Goal: Information Seeking & Learning: Compare options

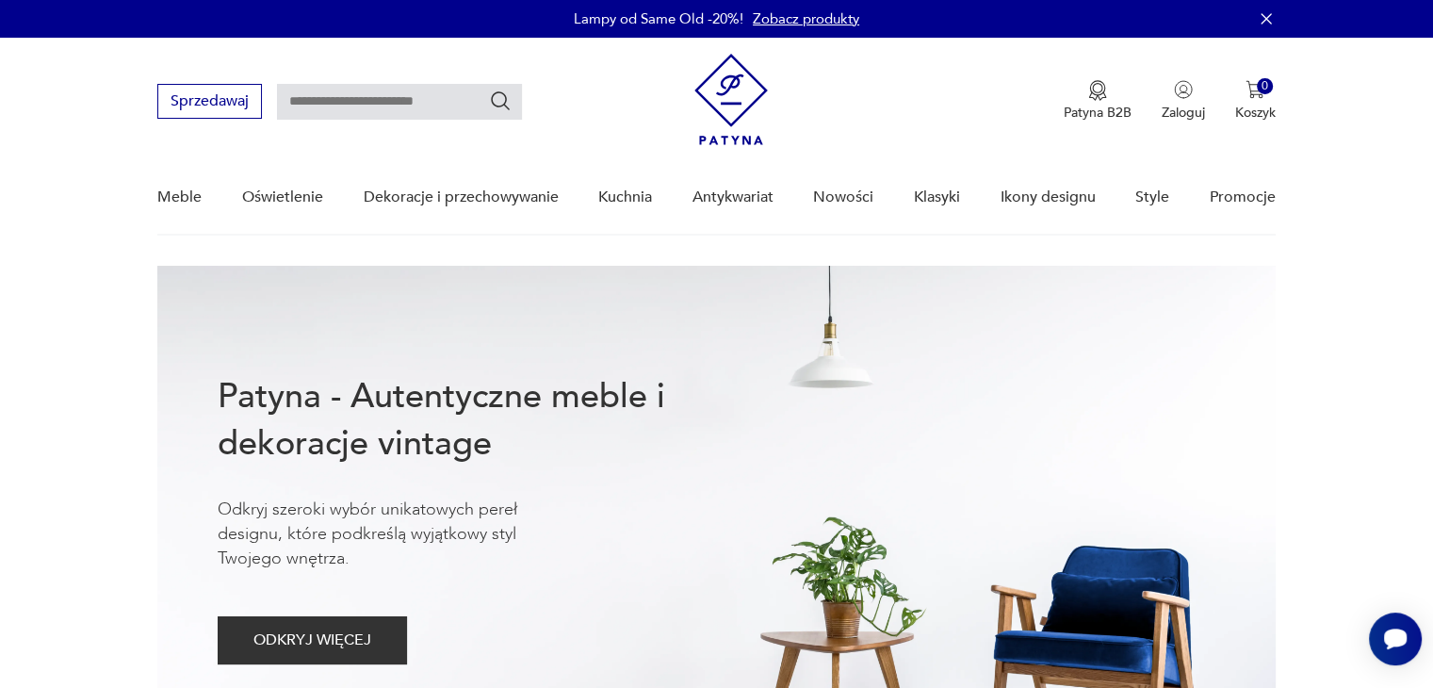
click at [363, 99] on input "text" at bounding box center [399, 102] width 245 height 36
type input "*******"
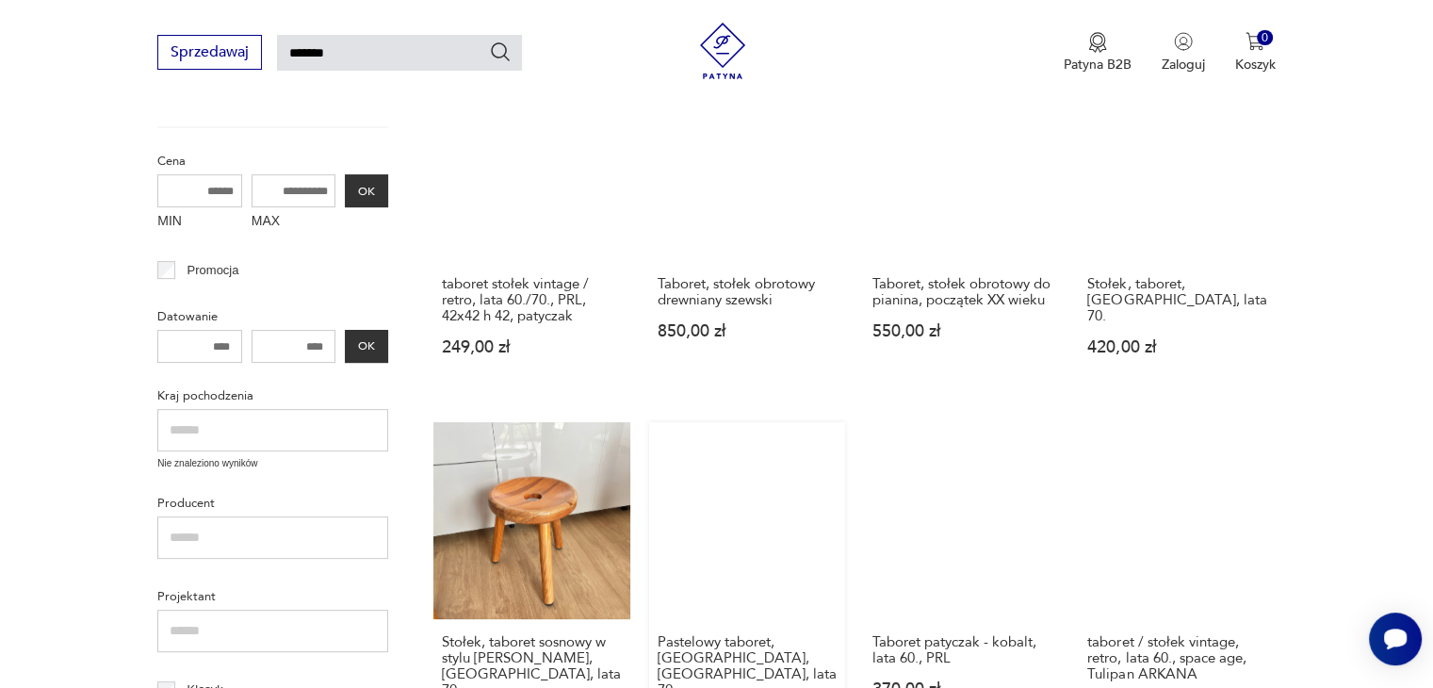
scroll to position [255, 0]
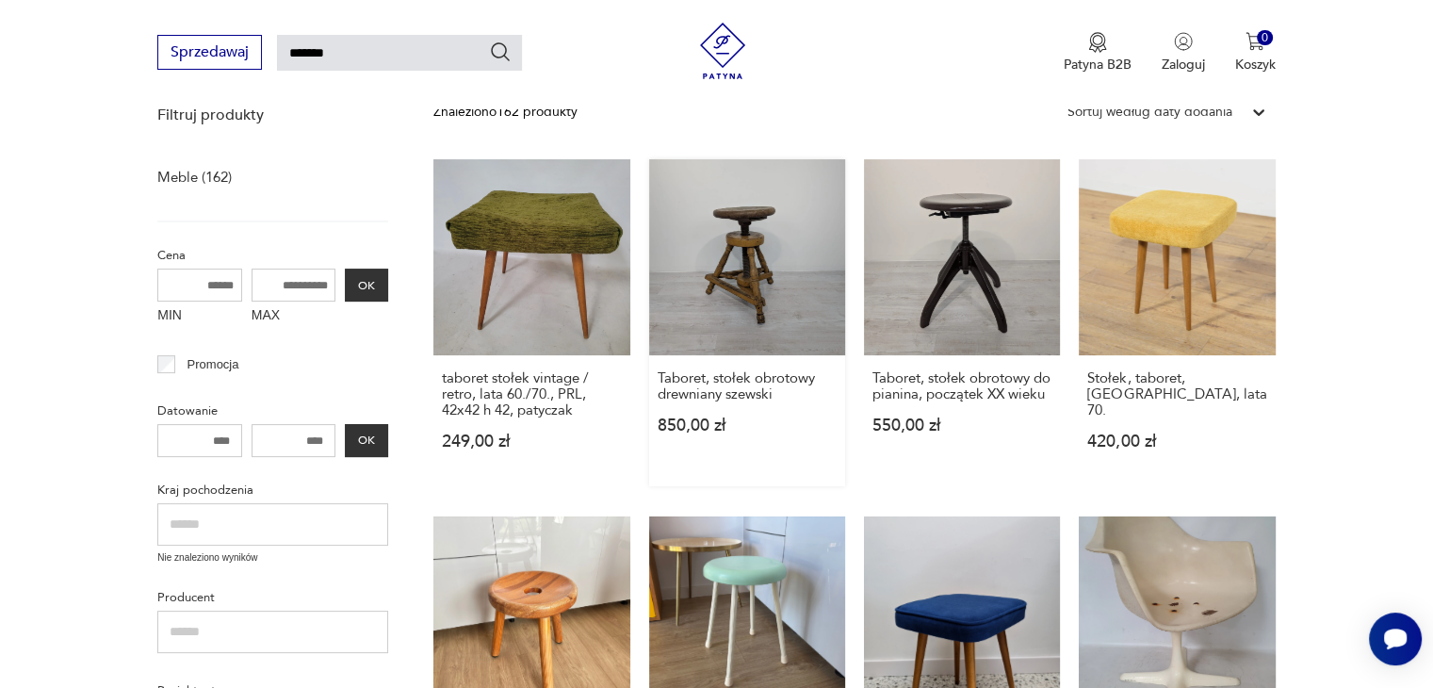
click at [743, 234] on link "Taboret, stołek obrotowy drewniany szewski 850,00 zł" at bounding box center [747, 322] width 196 height 327
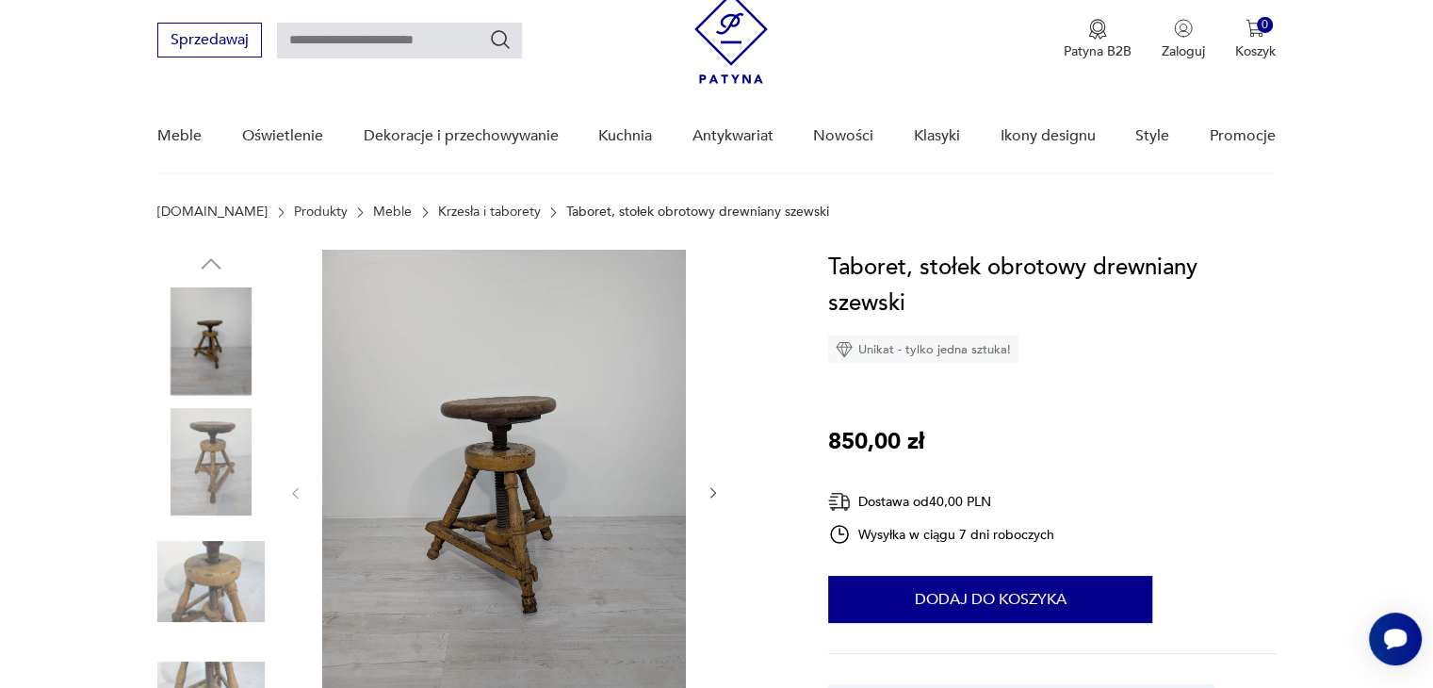
scroll to position [94, 0]
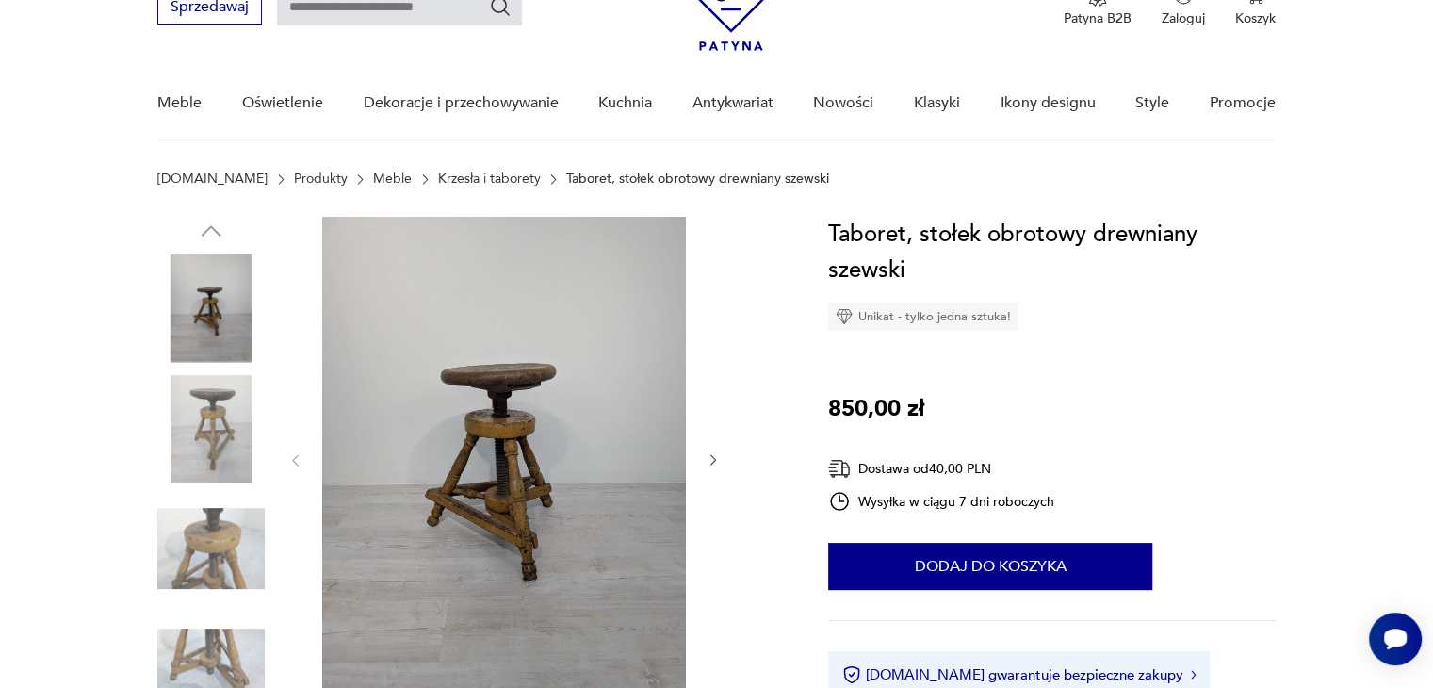
click at [710, 457] on icon "button" at bounding box center [714, 460] width 16 height 16
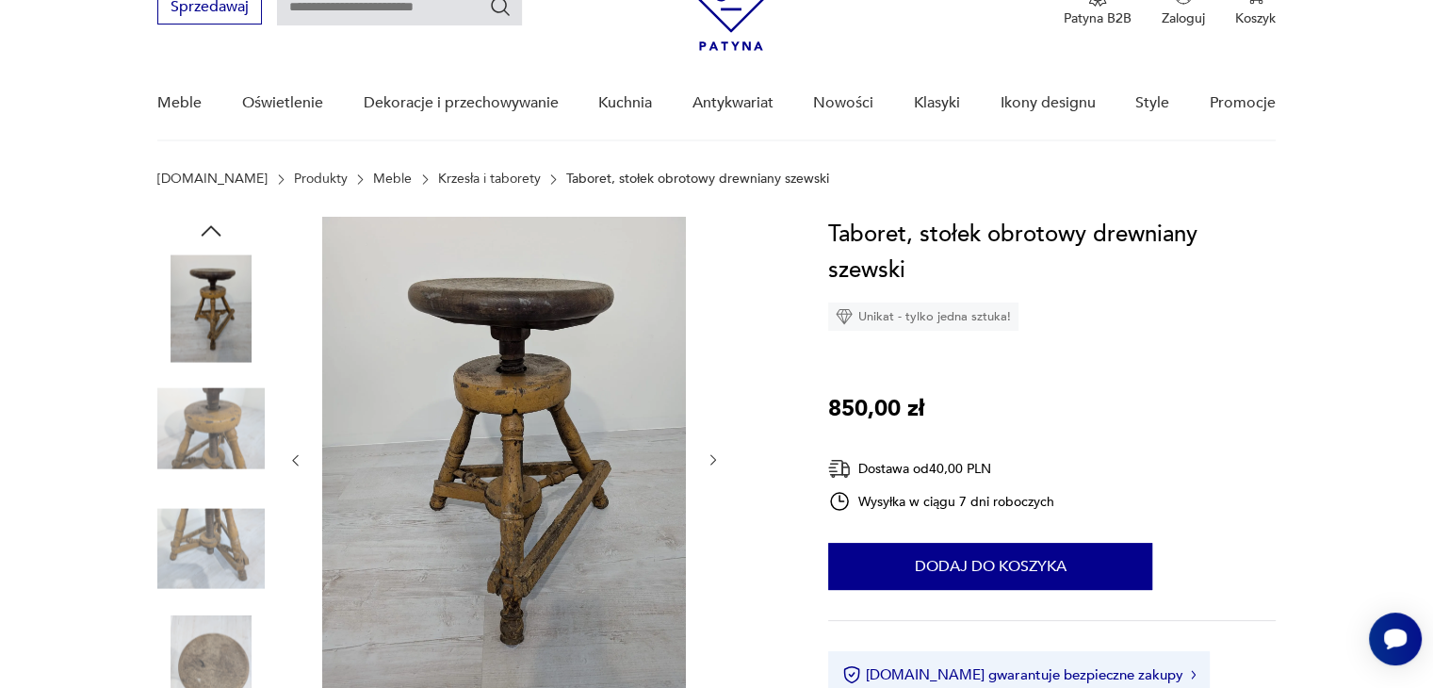
click at [710, 457] on icon "button" at bounding box center [714, 460] width 16 height 16
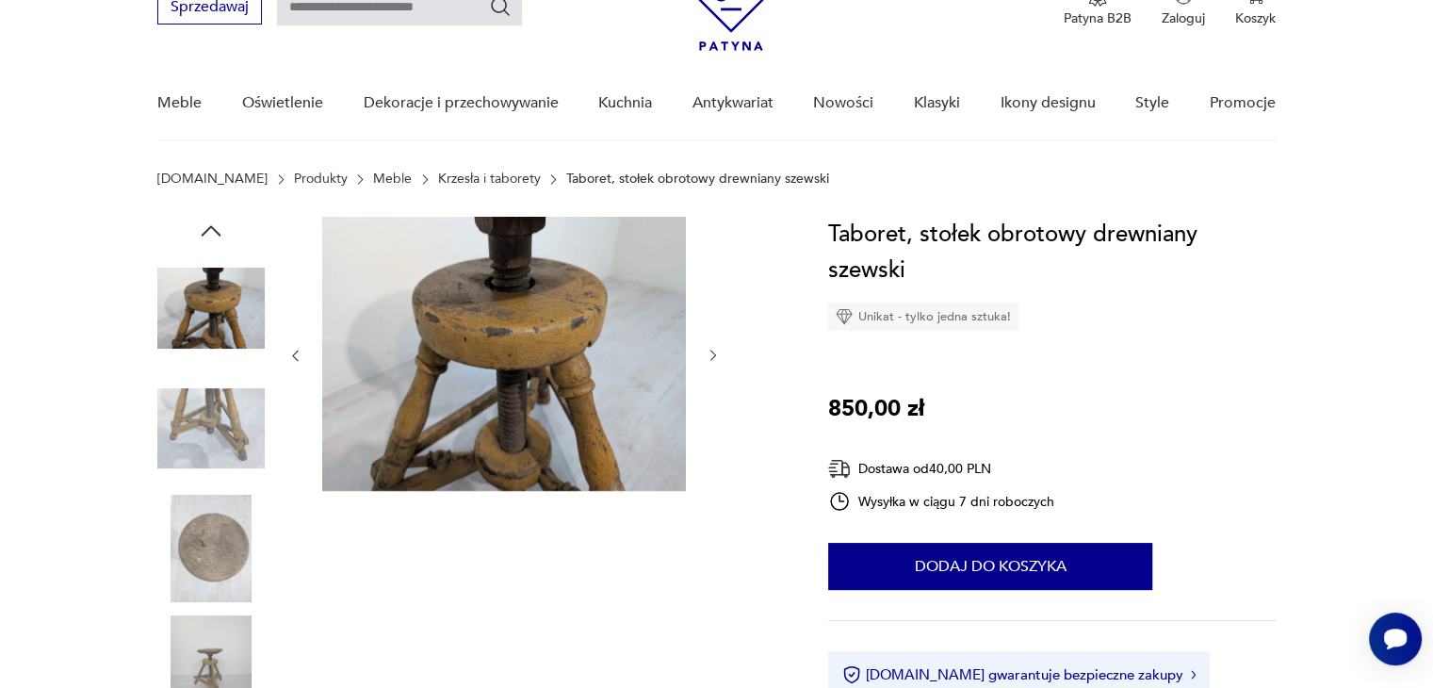
click at [710, 457] on div at bounding box center [504, 356] width 434 height 278
drag, startPoint x: 710, startPoint y: 457, endPoint x: 739, endPoint y: 467, distance: 30.7
click at [712, 457] on div at bounding box center [504, 356] width 434 height 278
click at [710, 355] on icon "button" at bounding box center [714, 356] width 16 height 16
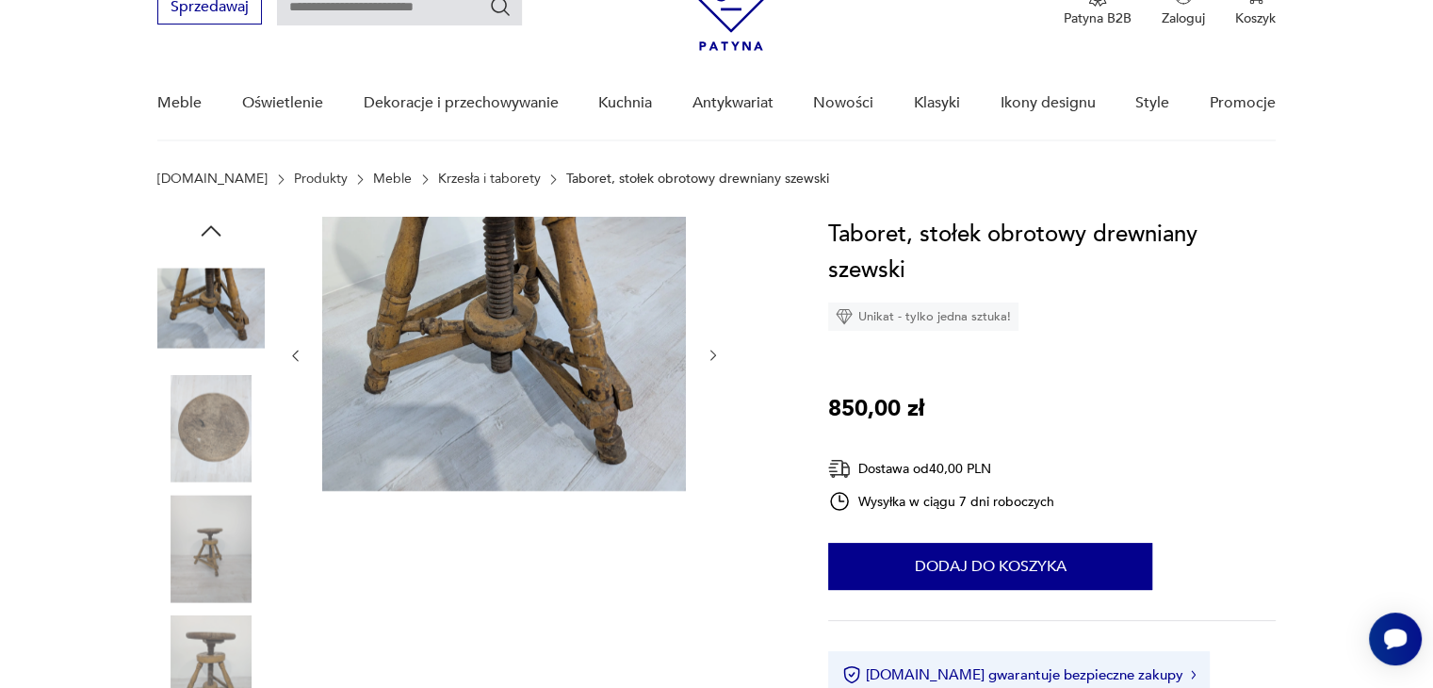
click at [710, 355] on icon "button" at bounding box center [714, 356] width 16 height 16
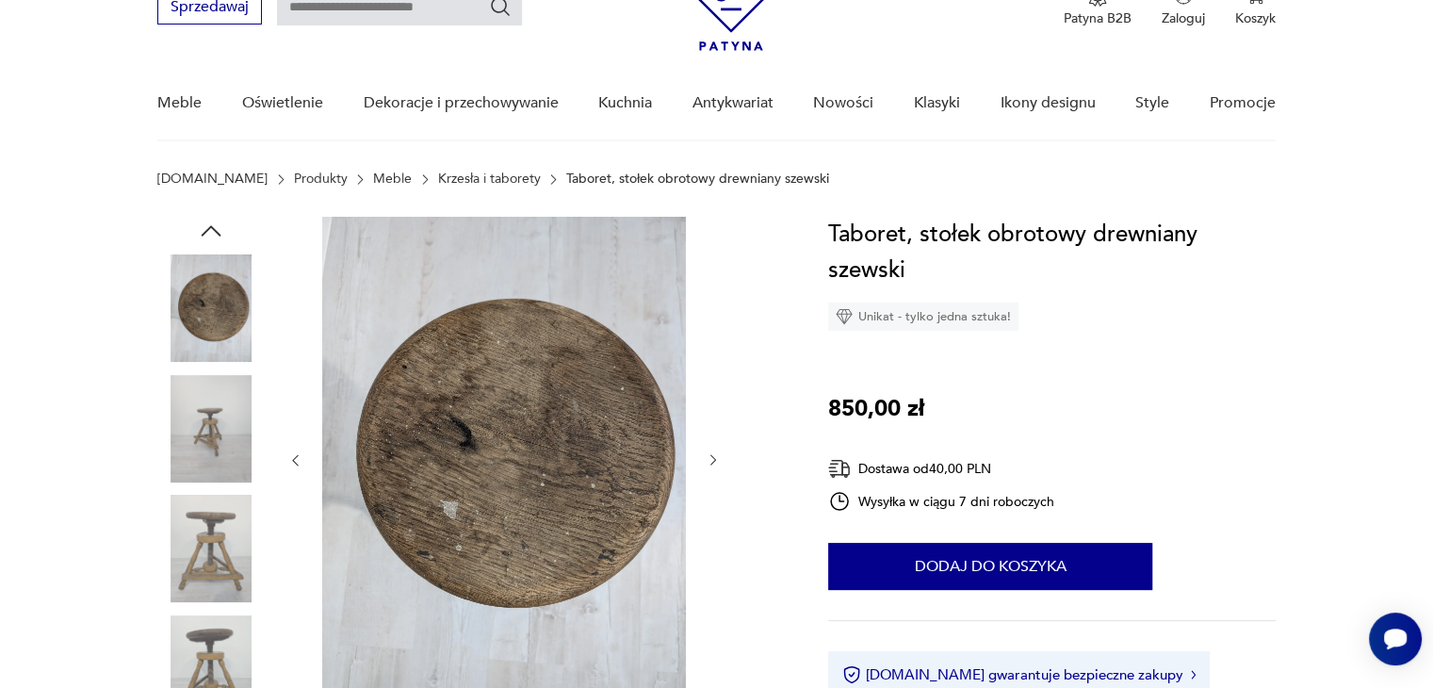
click at [710, 355] on div at bounding box center [504, 460] width 434 height 487
type input "*******"
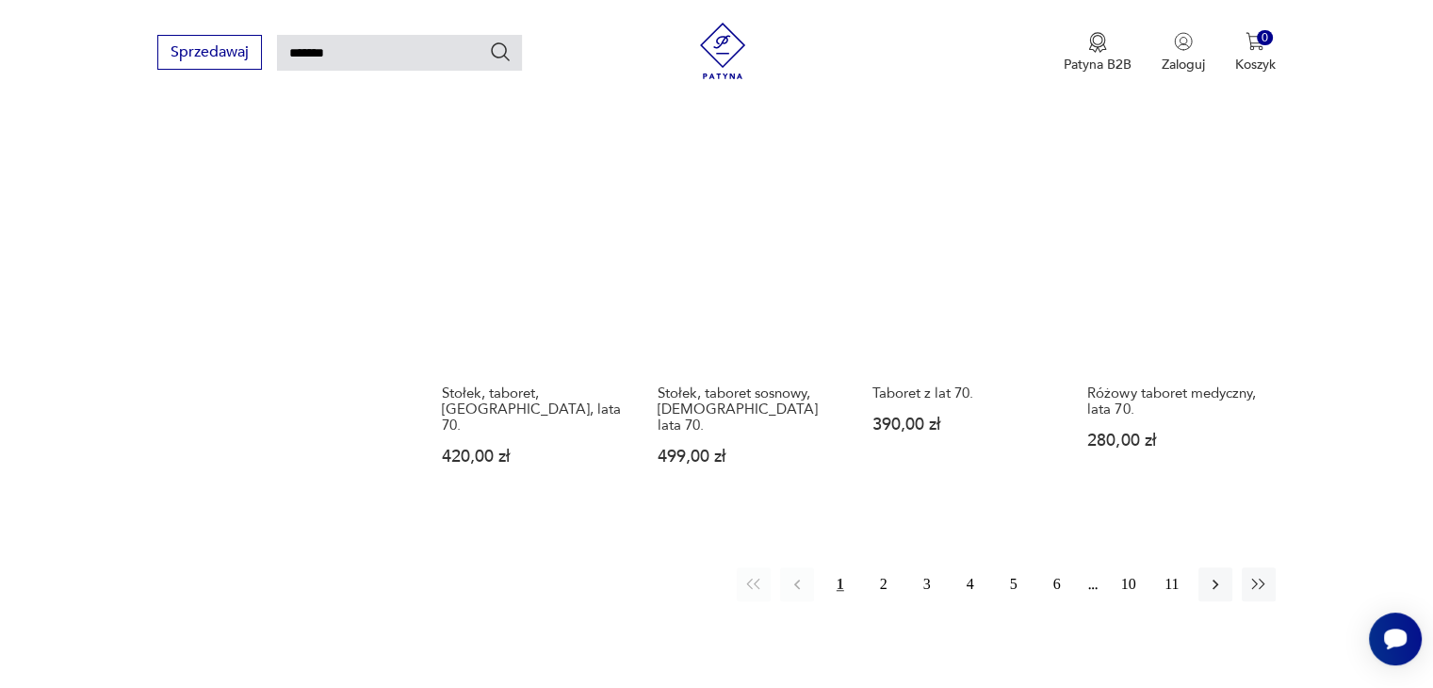
scroll to position [1386, 0]
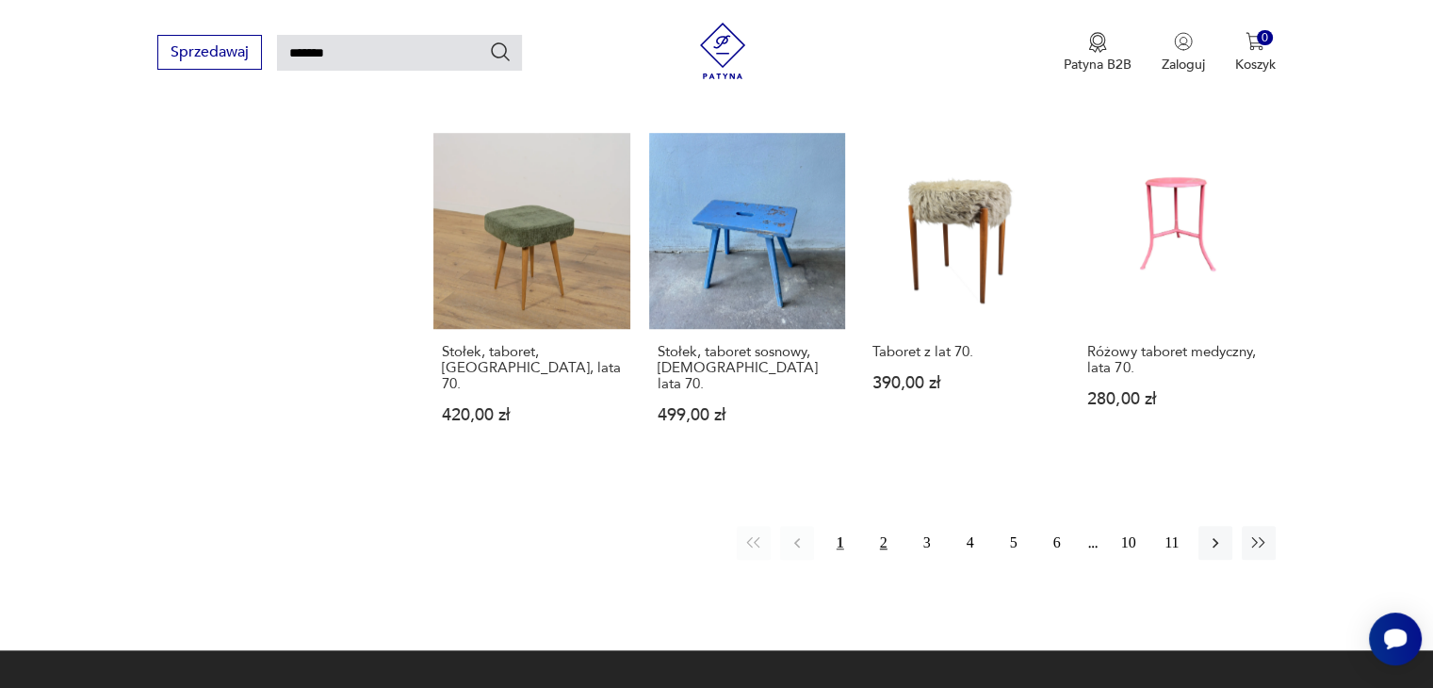
click at [880, 526] on button "2" at bounding box center [884, 543] width 34 height 34
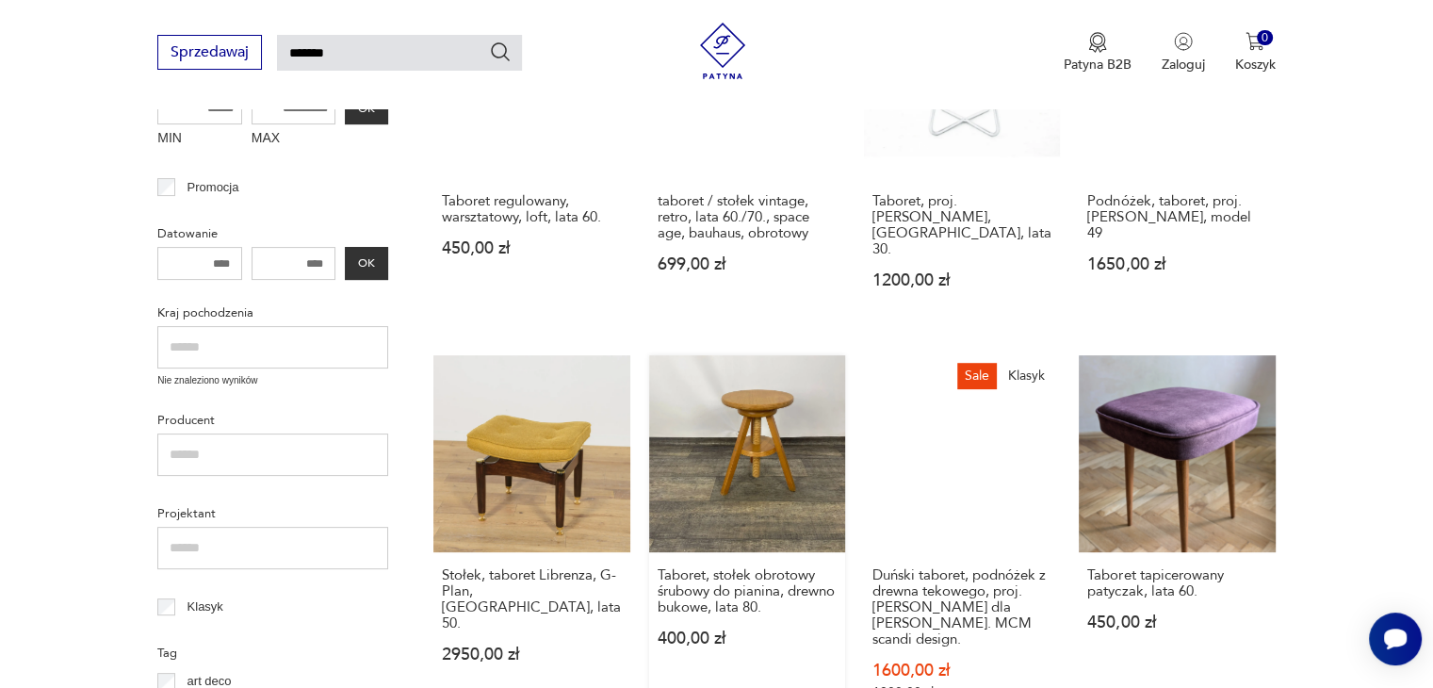
scroll to position [444, 0]
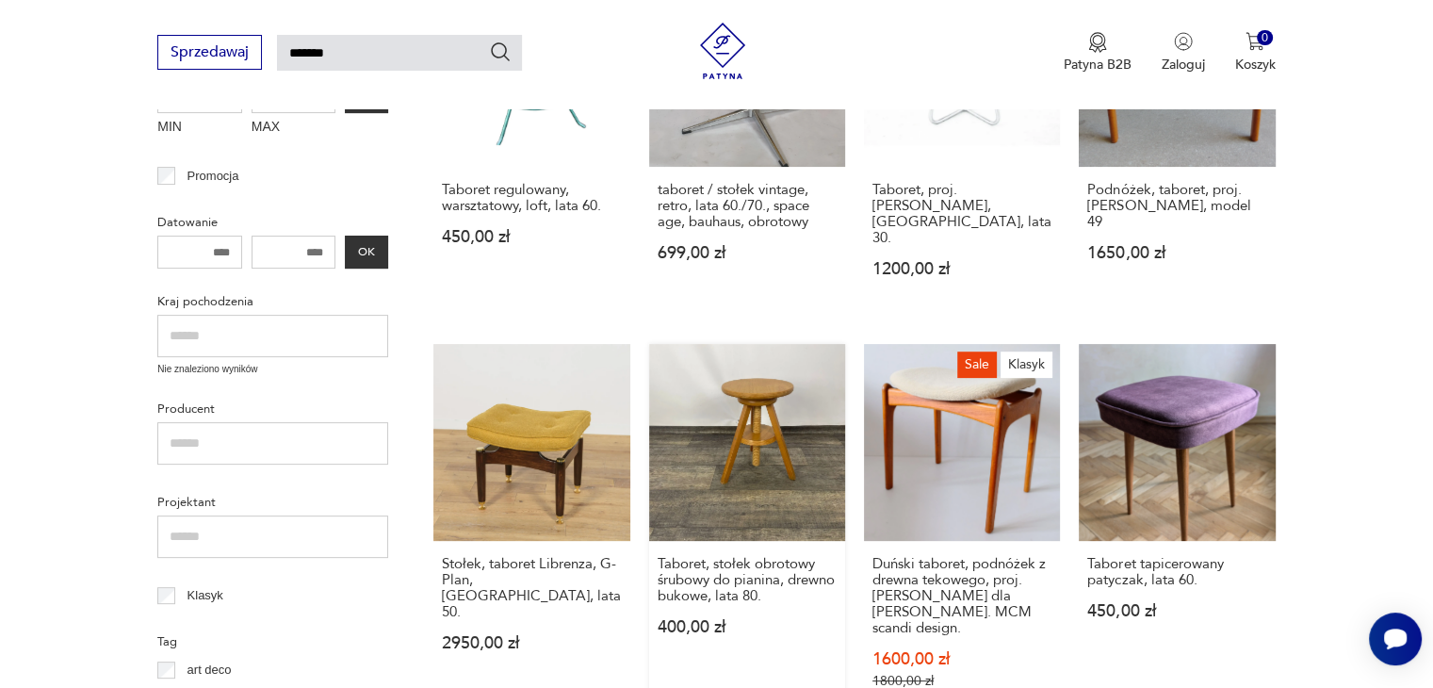
click at [766, 392] on link "Taboret, stołek obrotowy śrubowy do pianina, drewno bukowe, lata 80. 400,00 zł" at bounding box center [747, 534] width 196 height 381
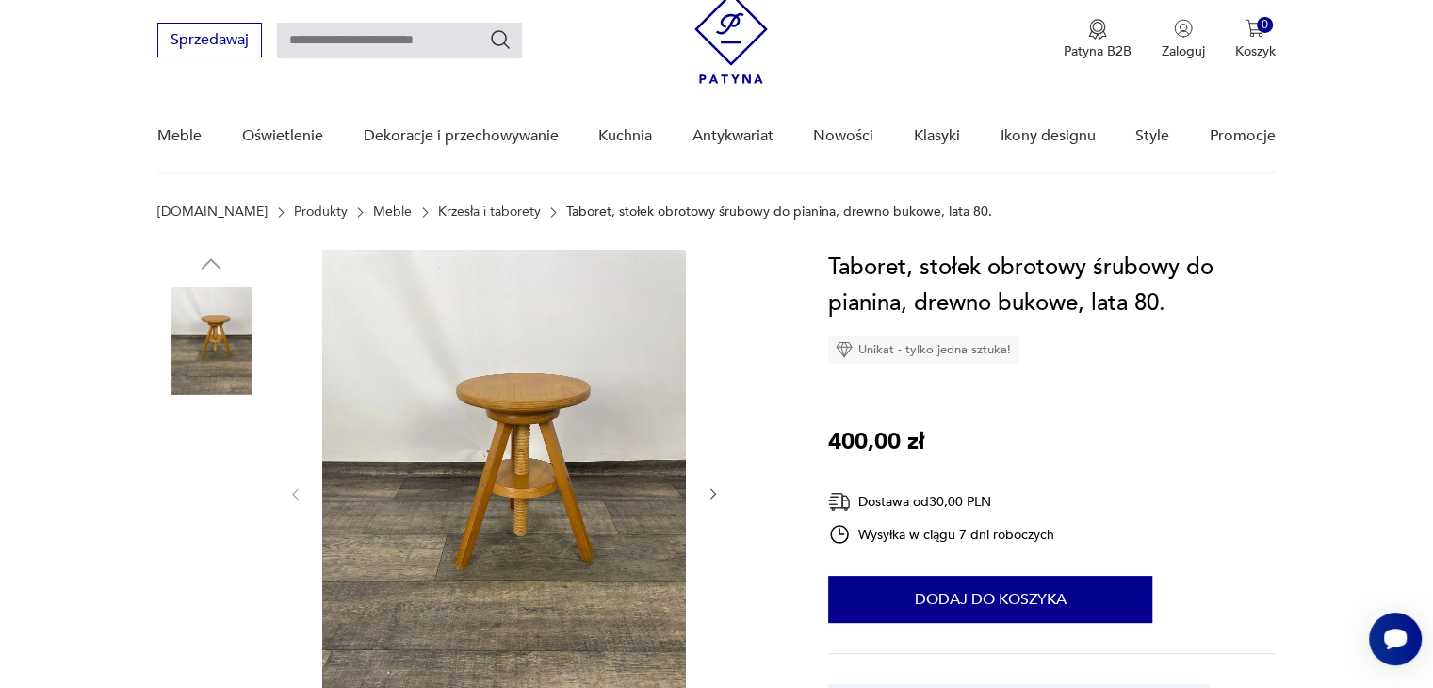
scroll to position [94, 0]
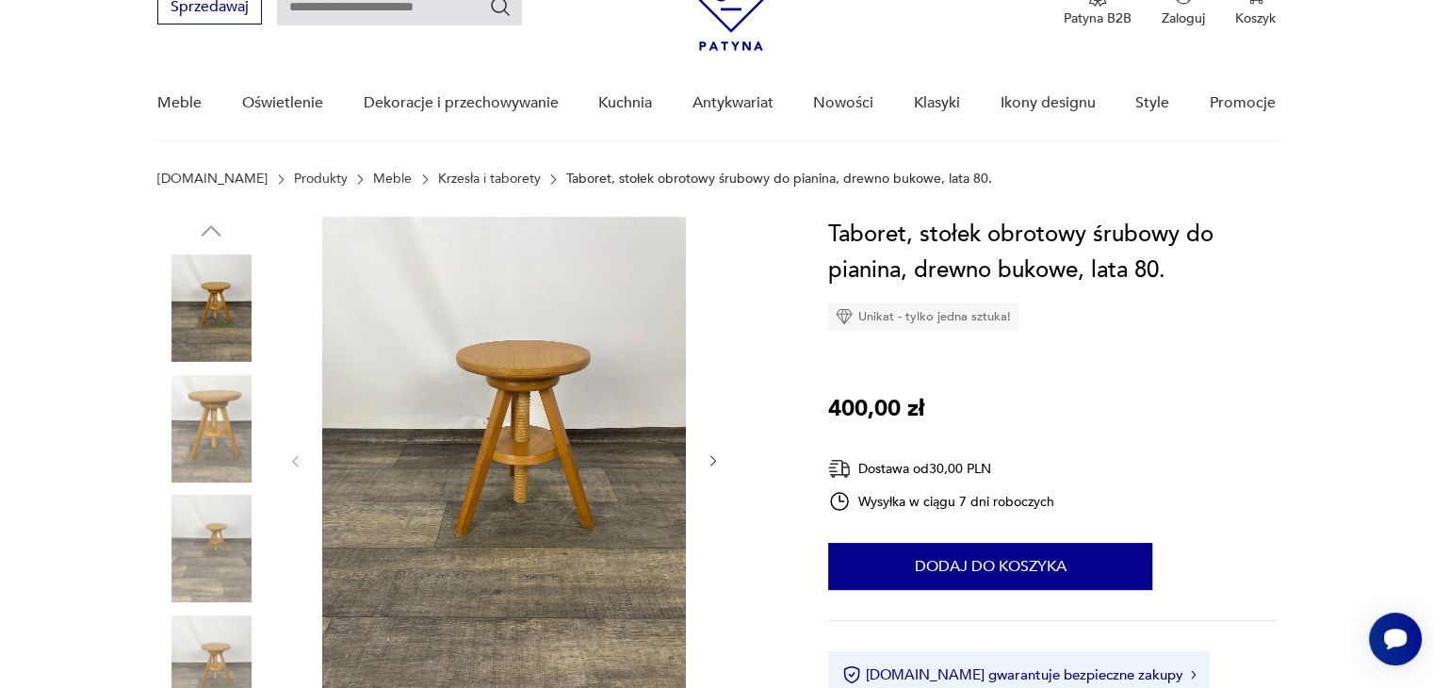
click at [710, 461] on icon "button" at bounding box center [714, 461] width 16 height 16
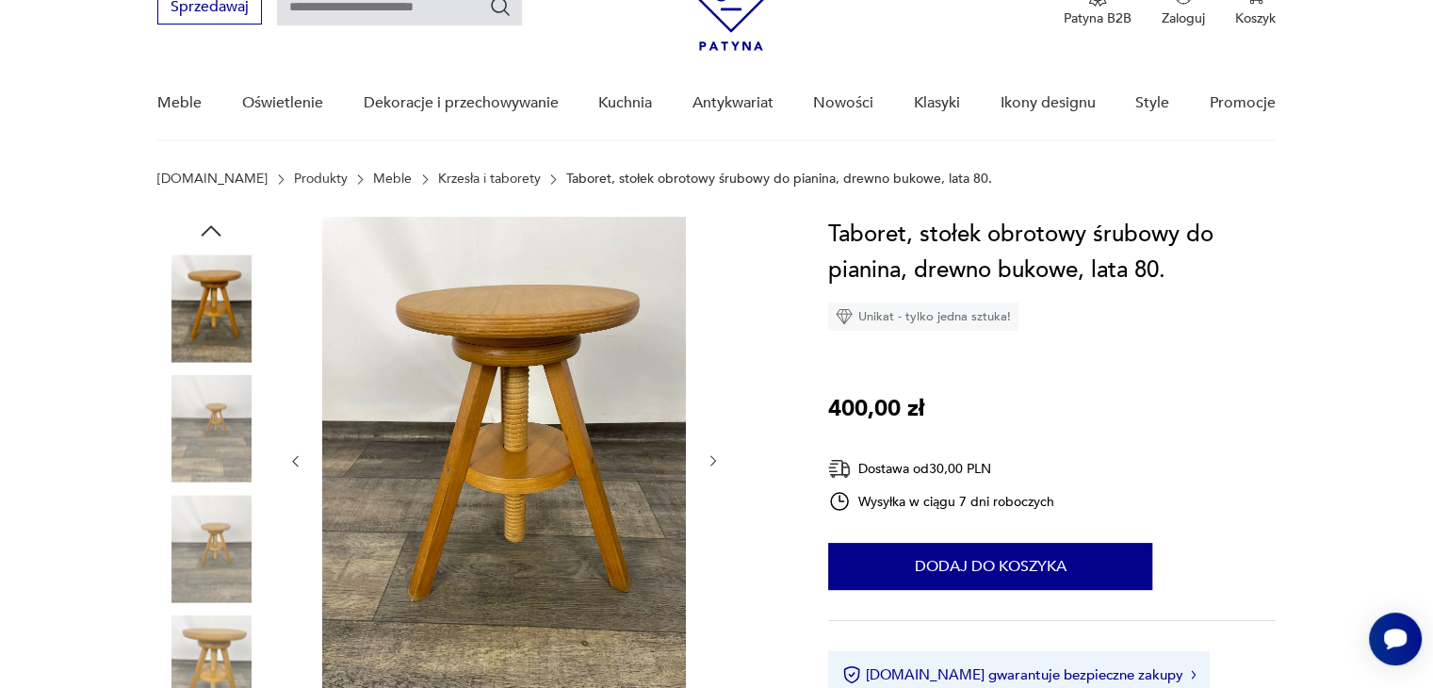
click at [710, 461] on icon "button" at bounding box center [714, 461] width 16 height 16
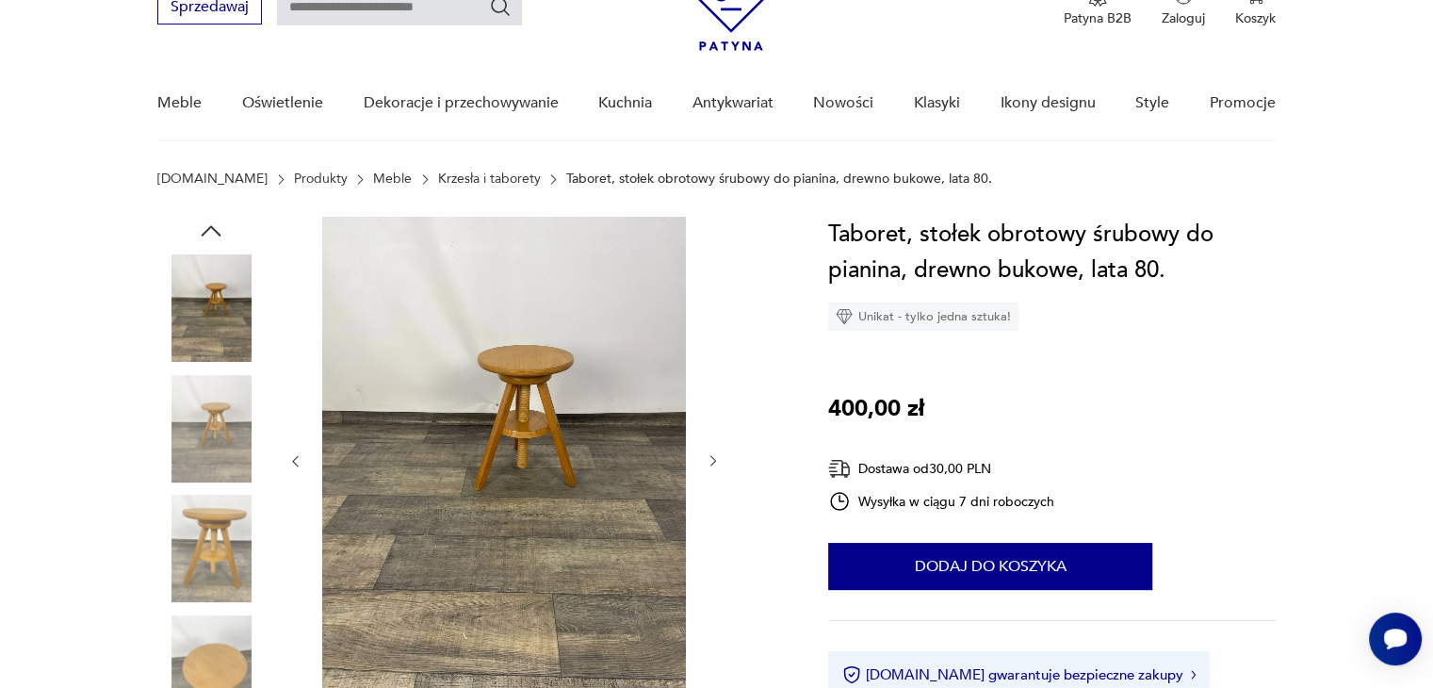
click at [710, 461] on icon "button" at bounding box center [714, 461] width 16 height 16
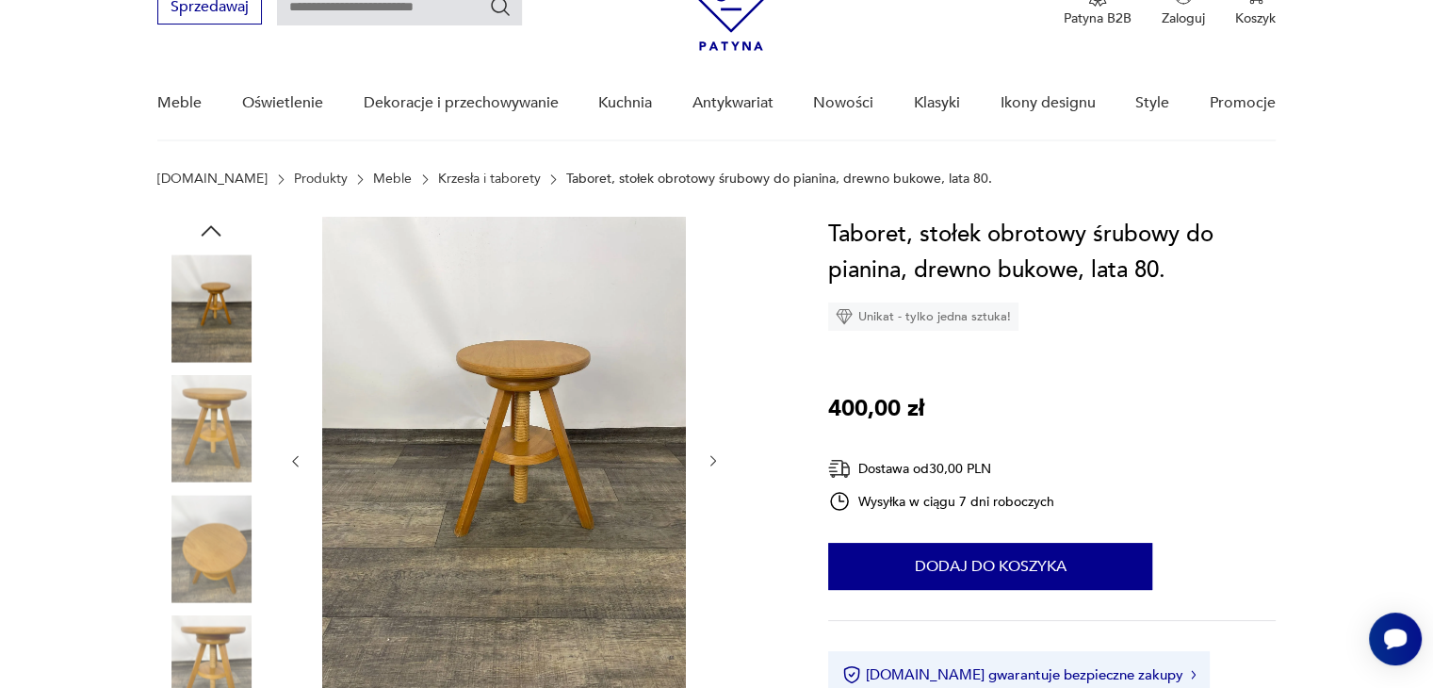
click at [710, 461] on icon "button" at bounding box center [714, 461] width 16 height 16
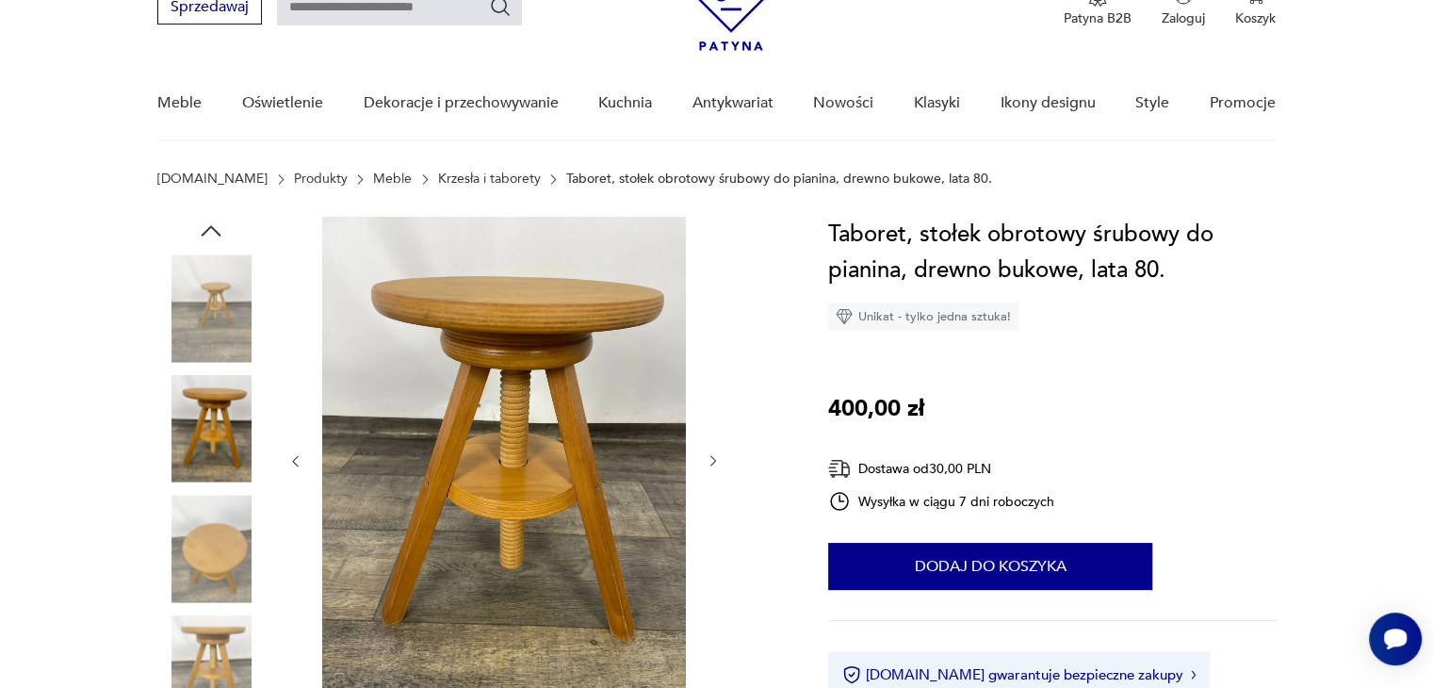
click at [710, 461] on icon "button" at bounding box center [714, 461] width 16 height 16
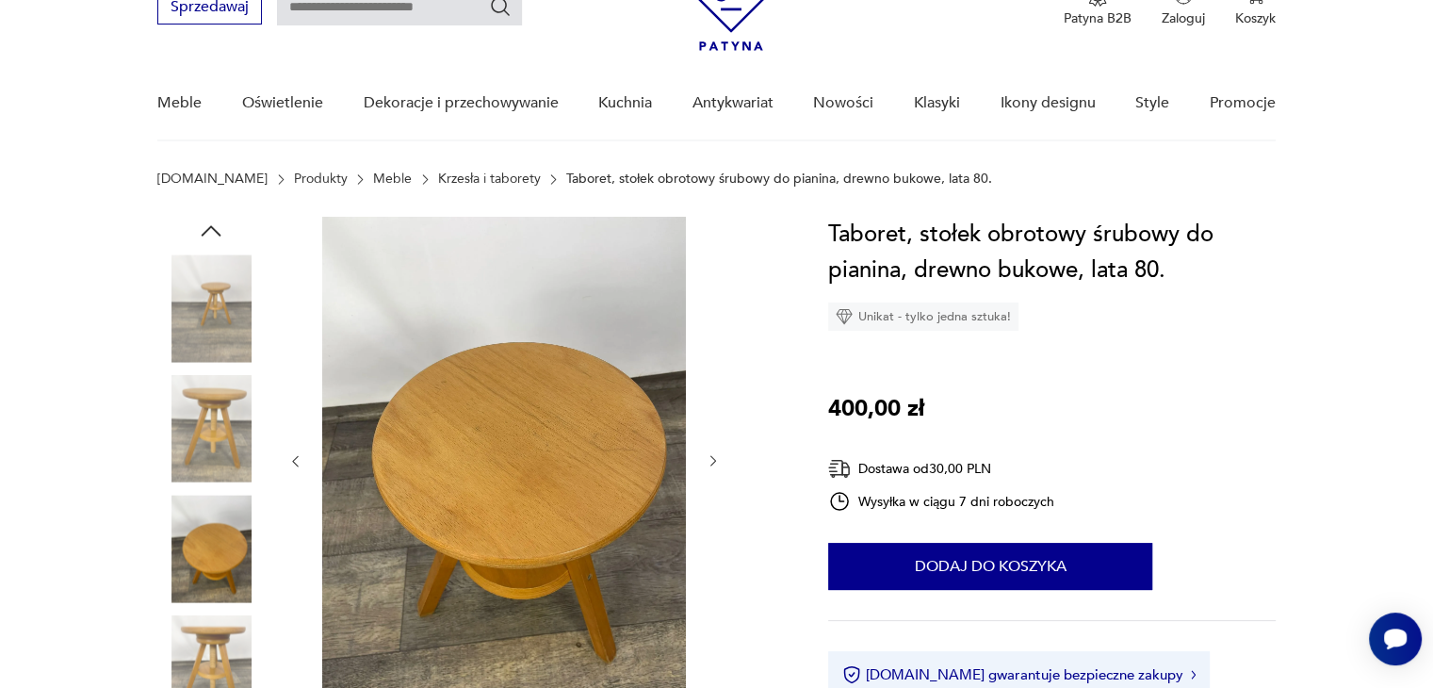
click at [710, 461] on icon "button" at bounding box center [714, 461] width 16 height 16
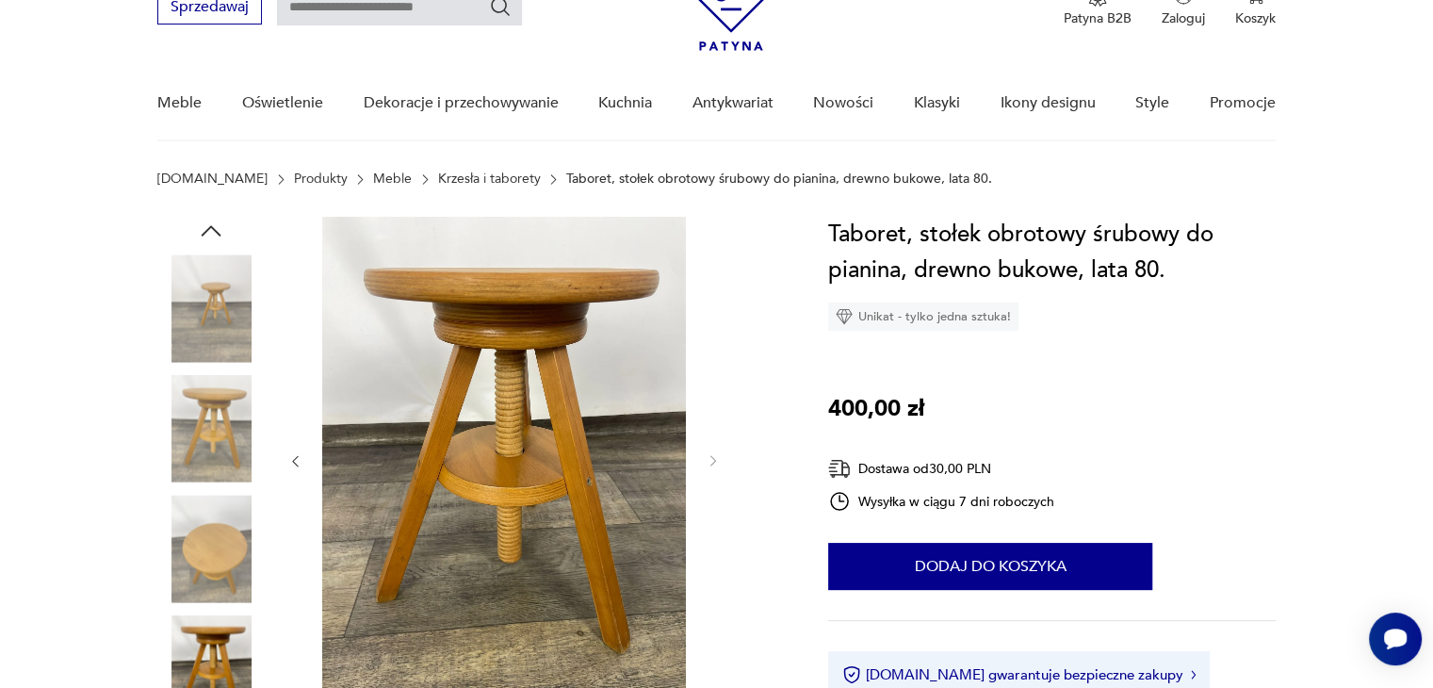
click at [227, 536] on img at bounding box center [210, 548] width 107 height 107
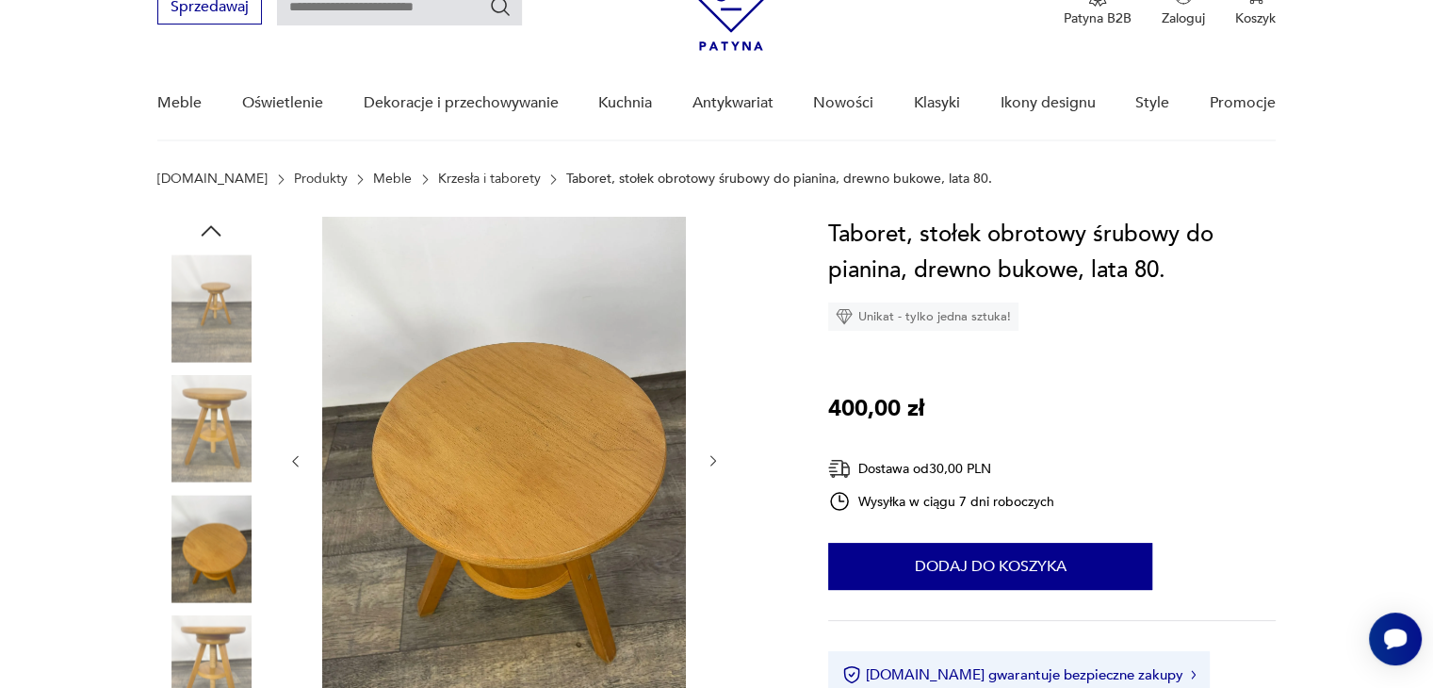
click at [712, 457] on icon "button" at bounding box center [714, 461] width 16 height 16
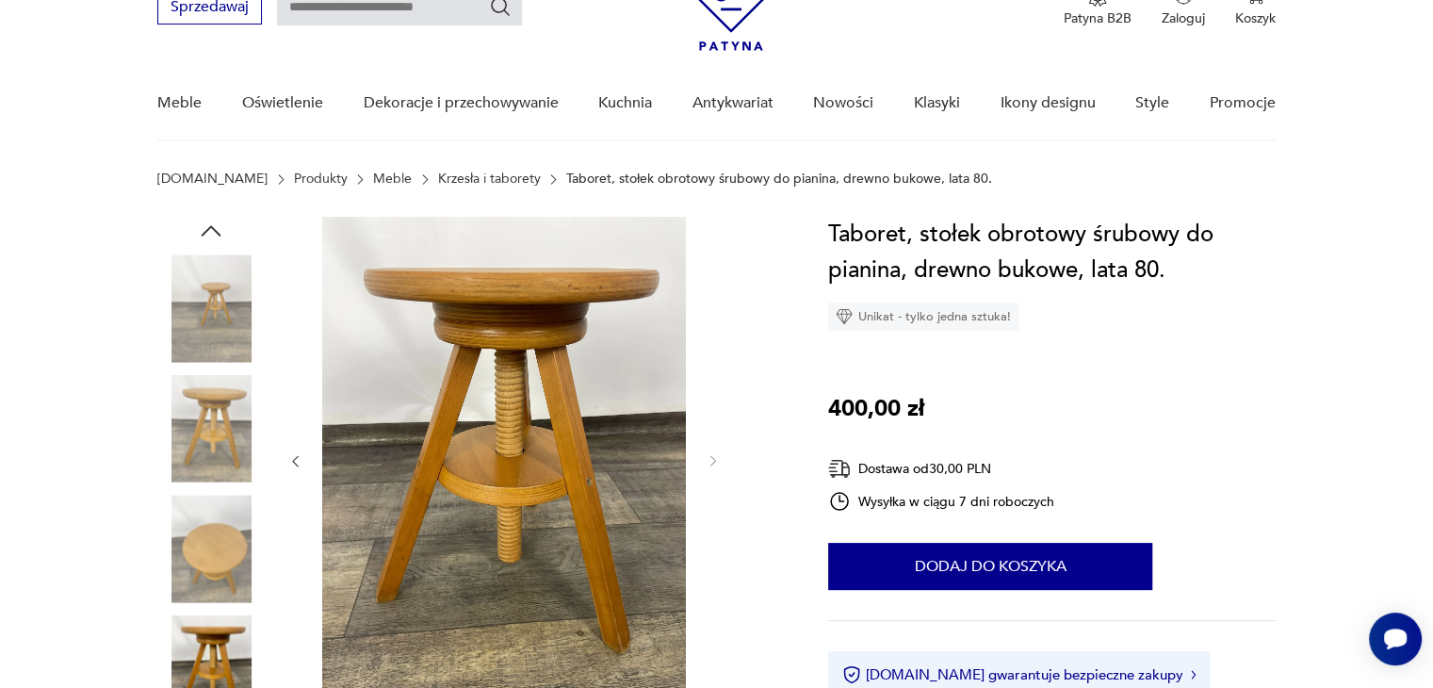
type input "*******"
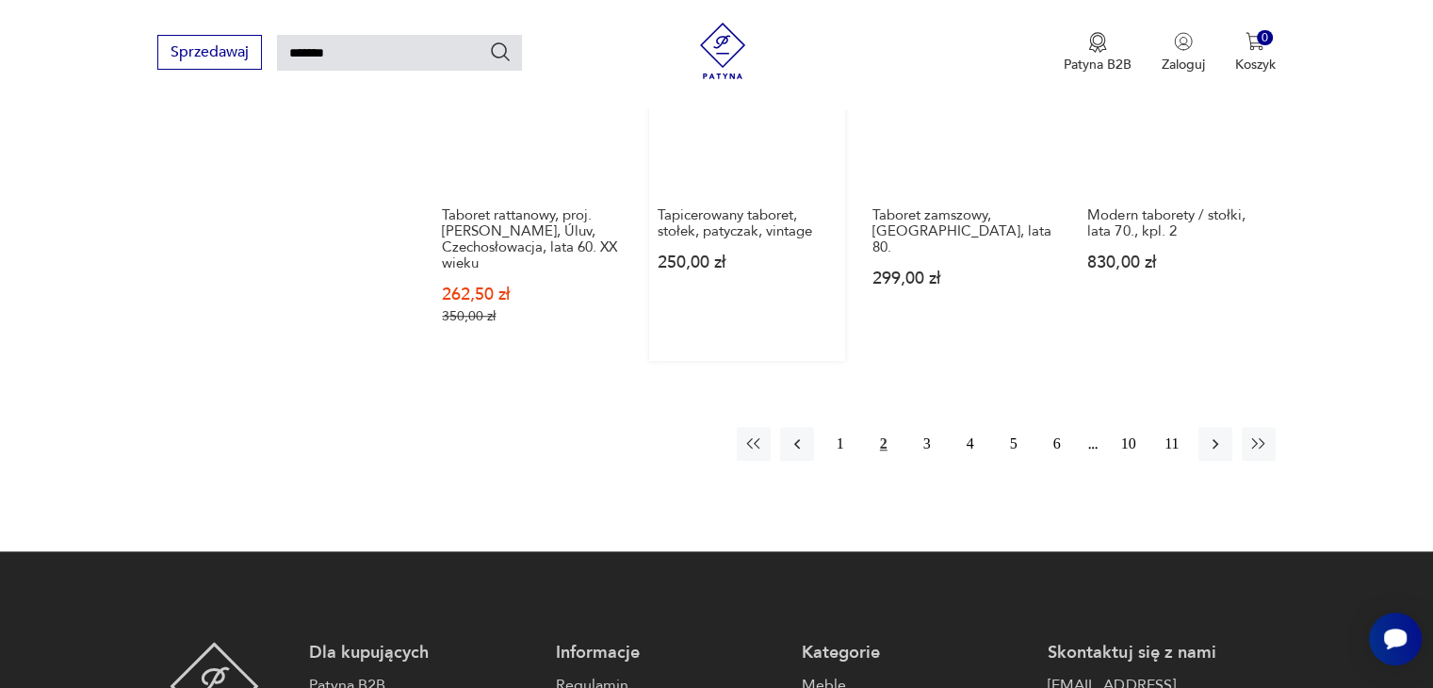
scroll to position [1575, 0]
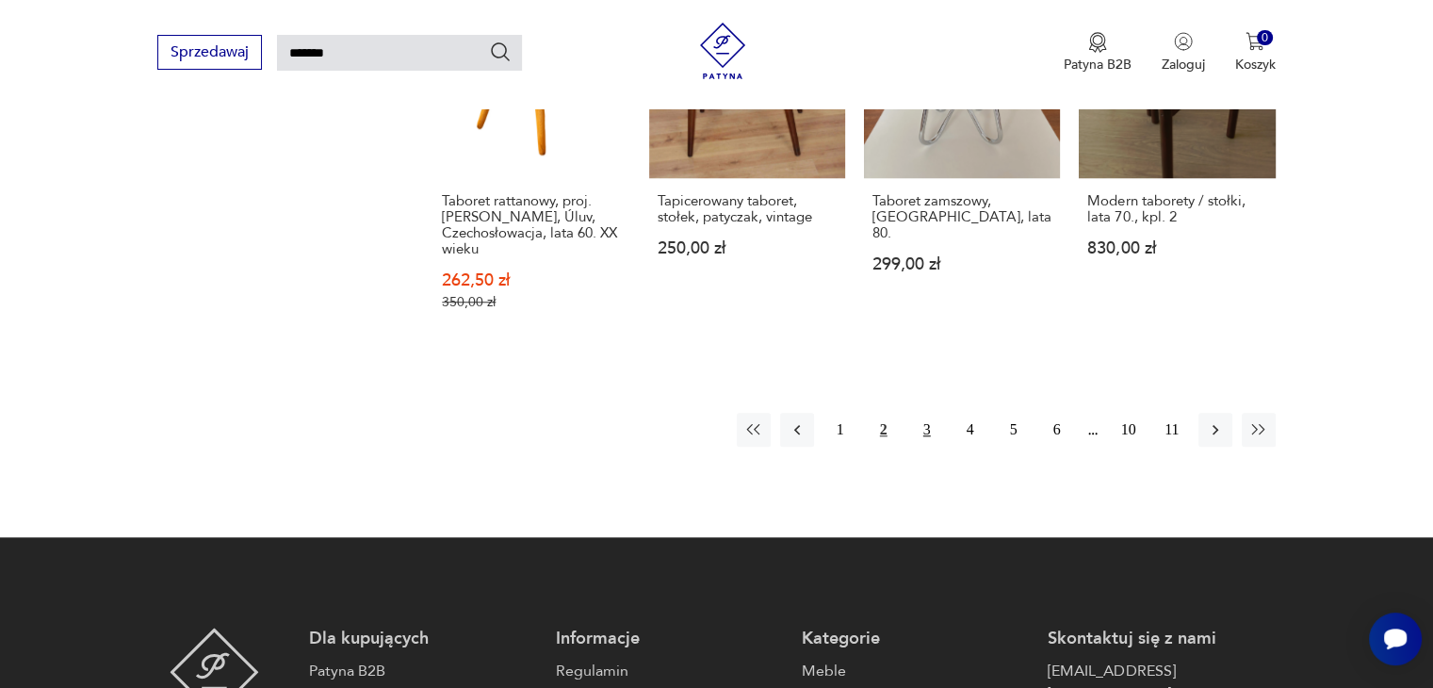
click at [929, 413] on button "3" at bounding box center [927, 430] width 34 height 34
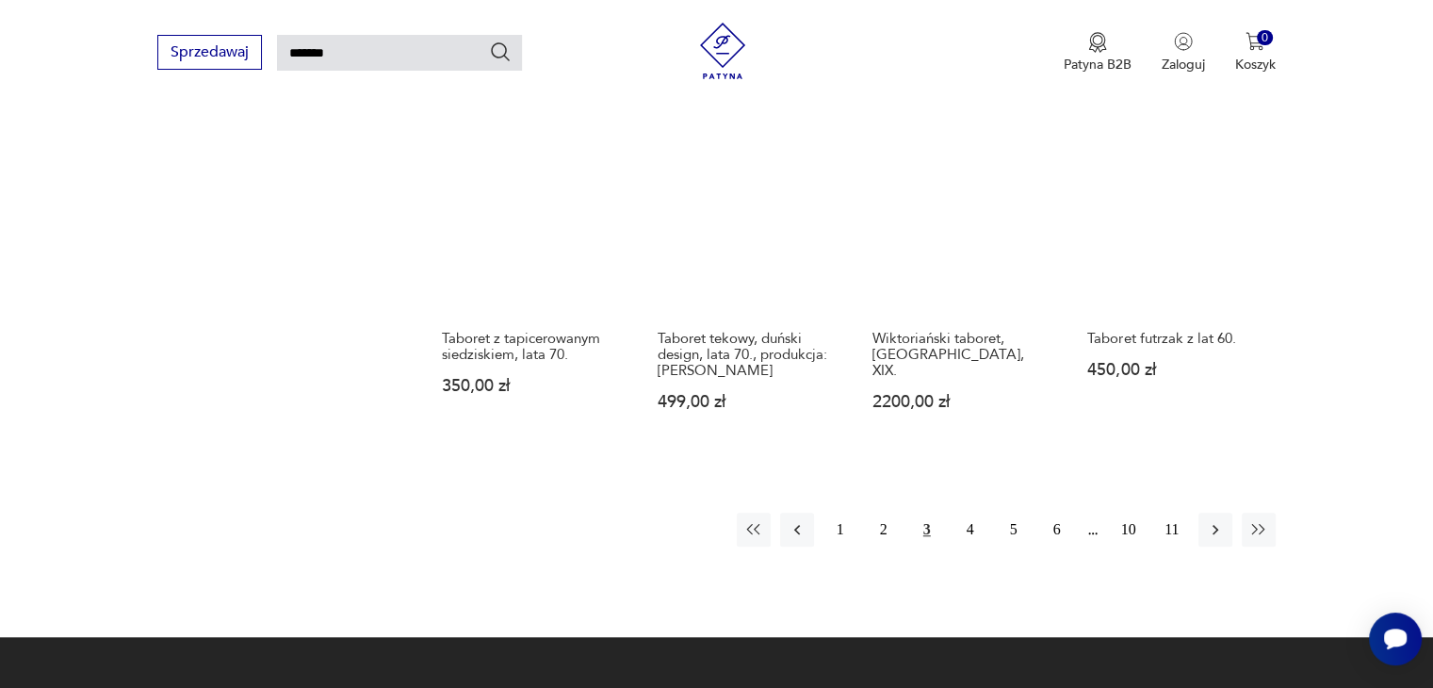
scroll to position [1481, 0]
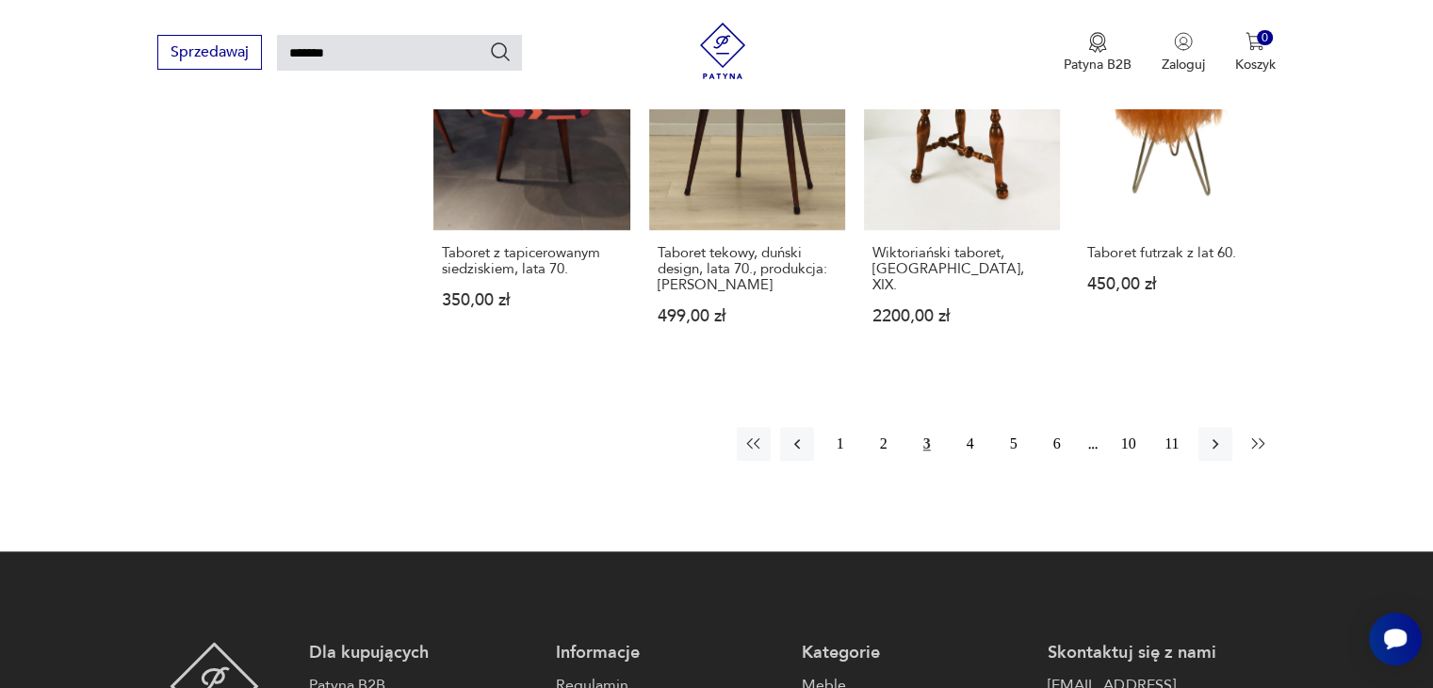
click at [1260, 442] on icon "button" at bounding box center [1259, 443] width 19 height 19
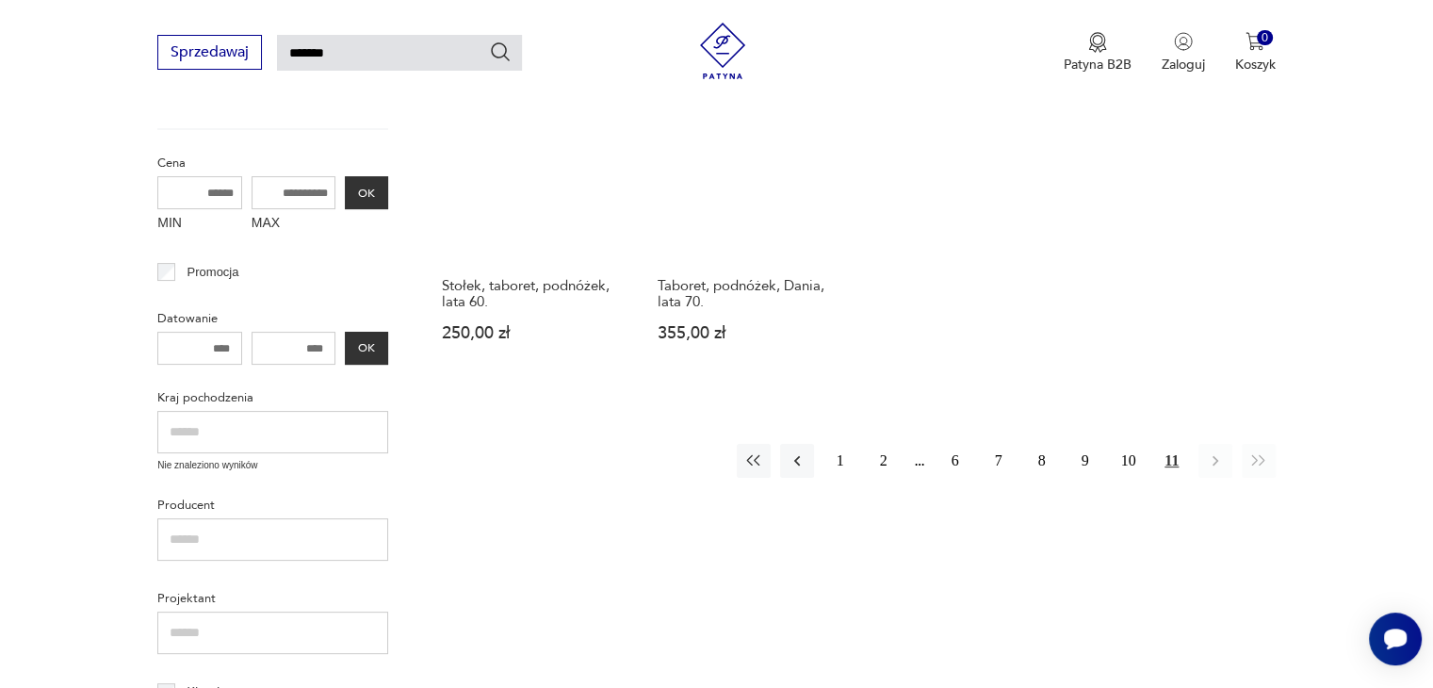
scroll to position [350, 0]
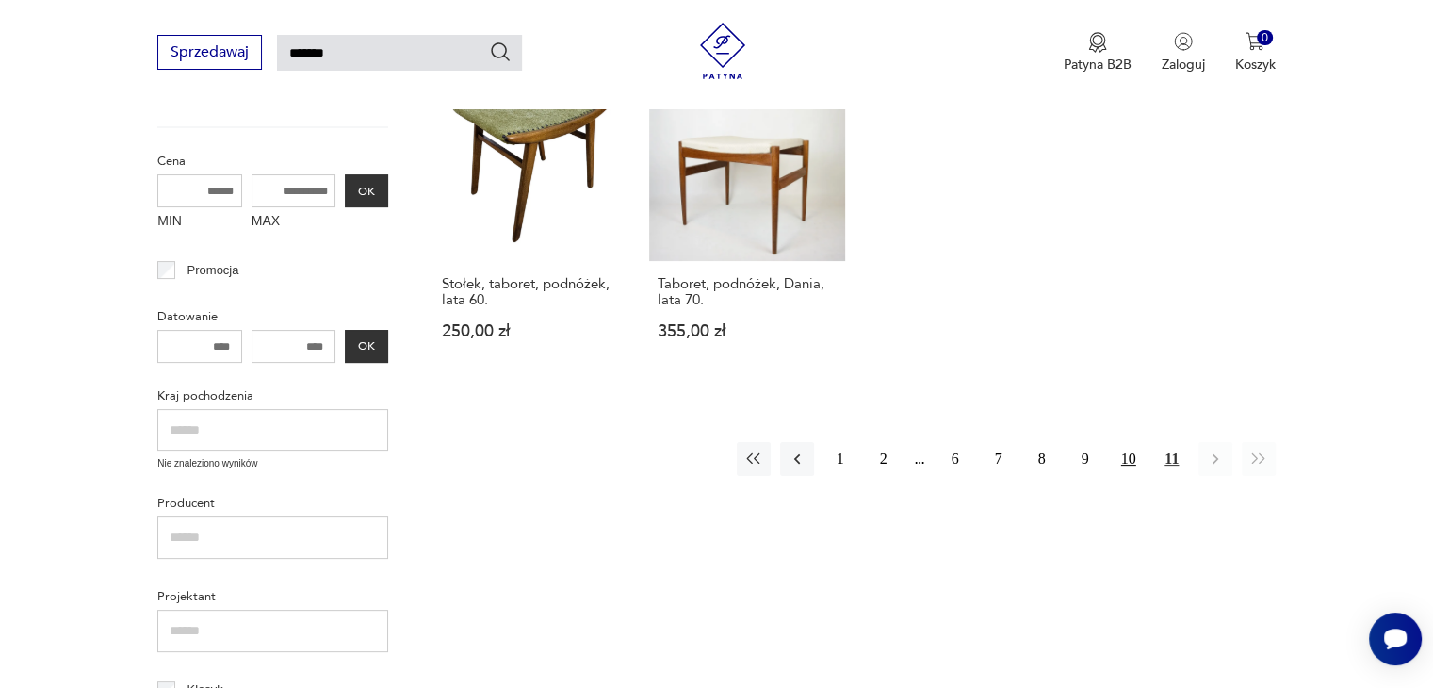
click at [1128, 455] on button "10" at bounding box center [1129, 459] width 34 height 34
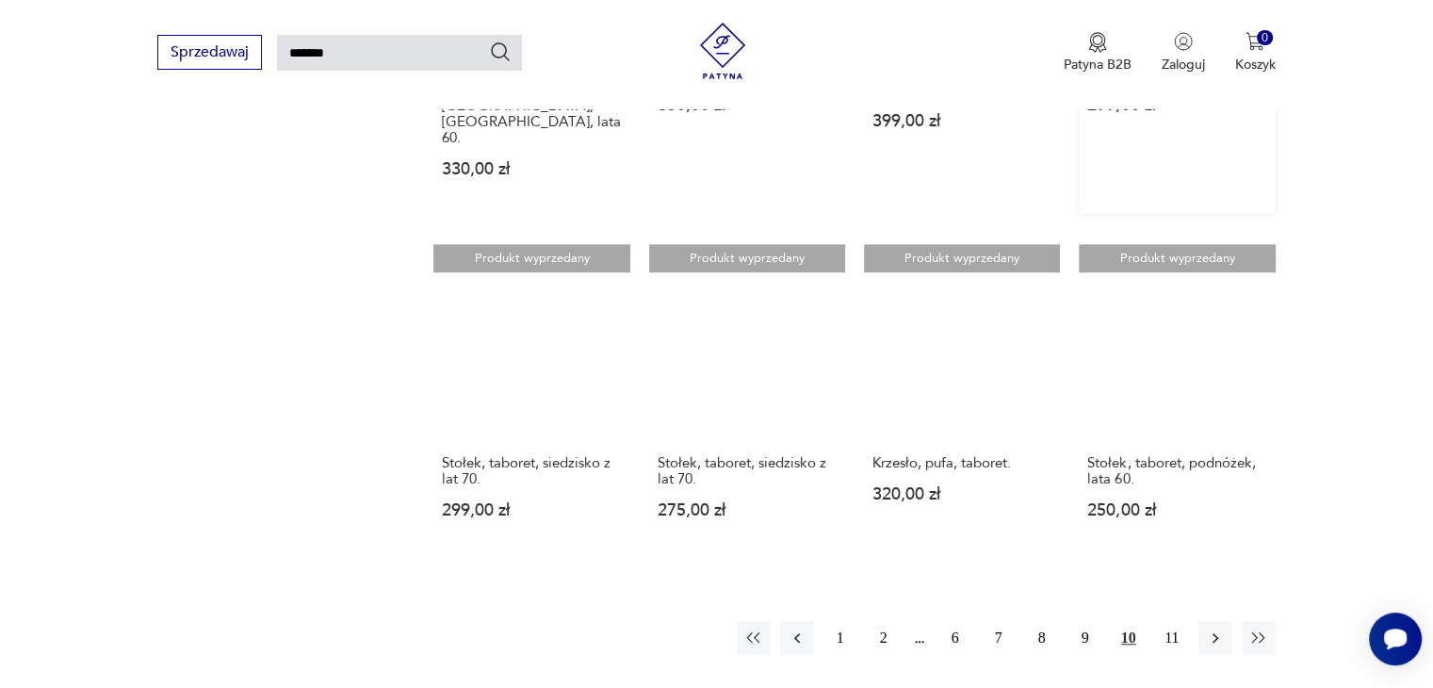
scroll to position [1292, 0]
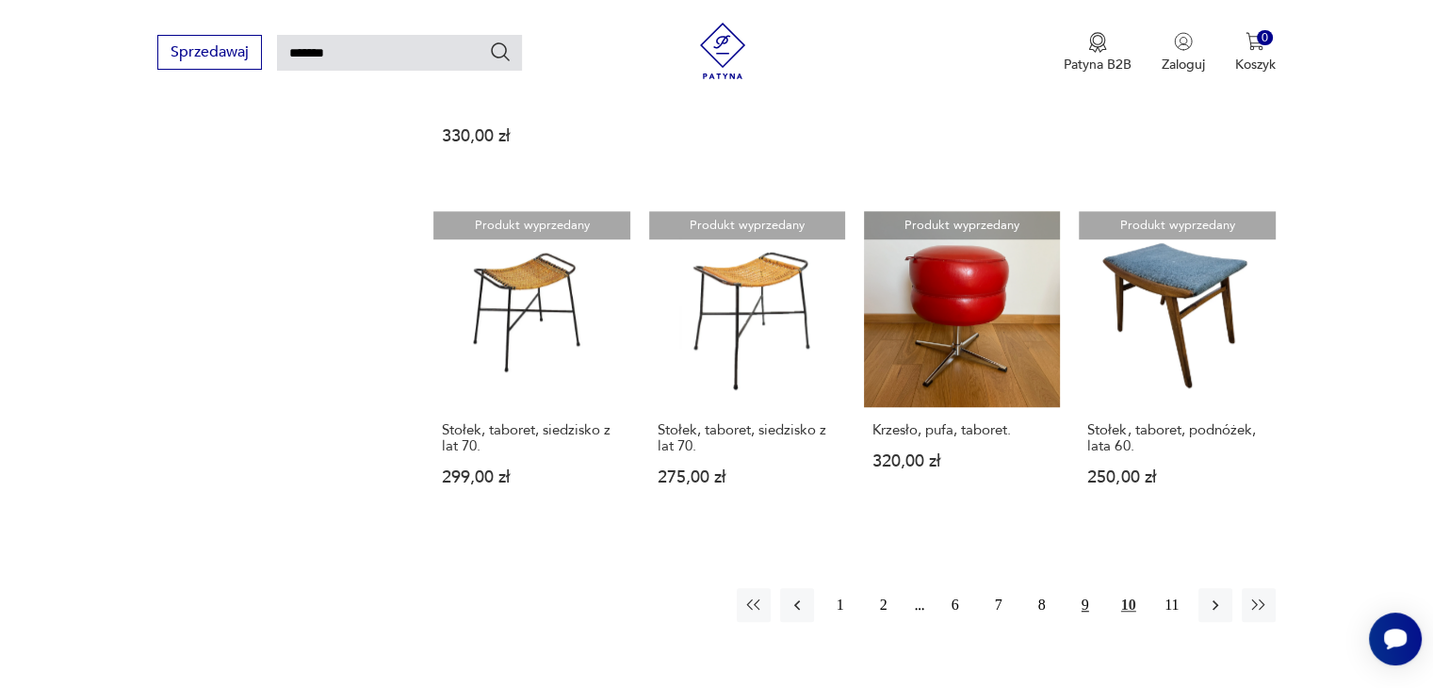
click at [1082, 588] on button "9" at bounding box center [1086, 605] width 34 height 34
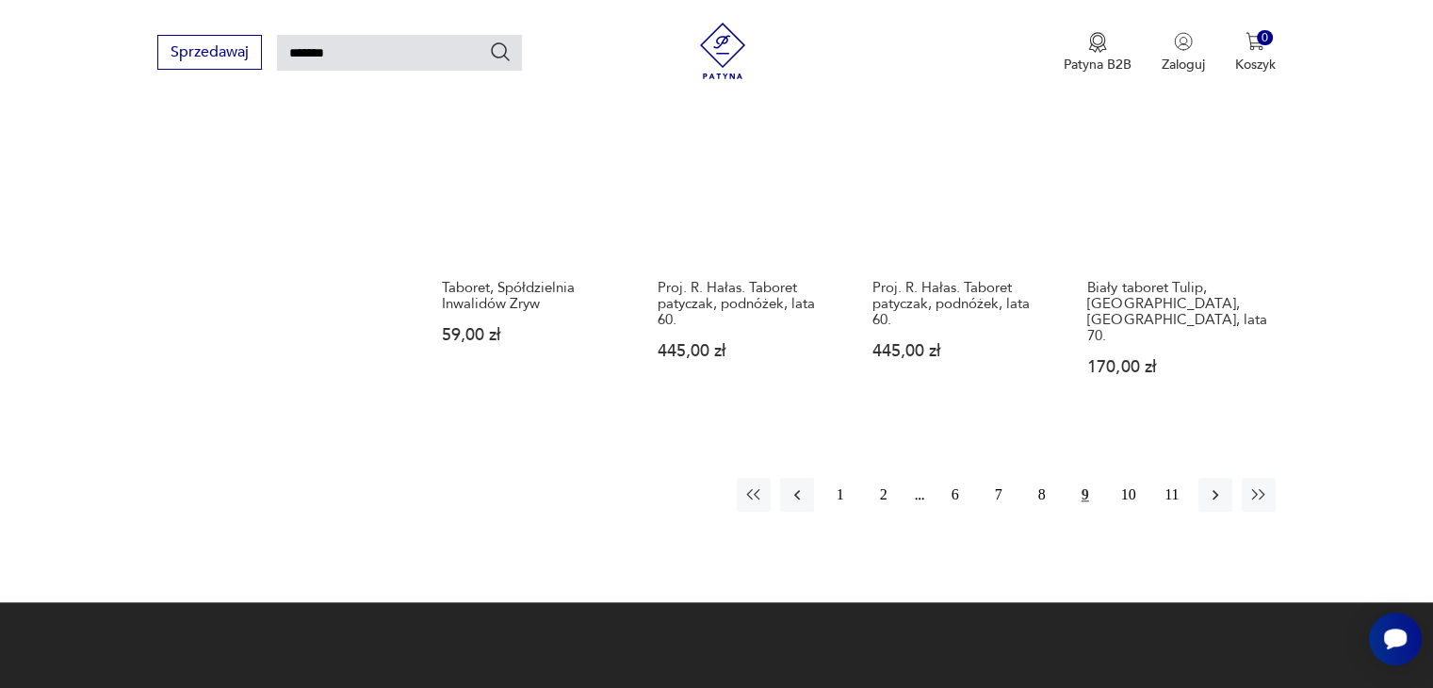
scroll to position [1386, 0]
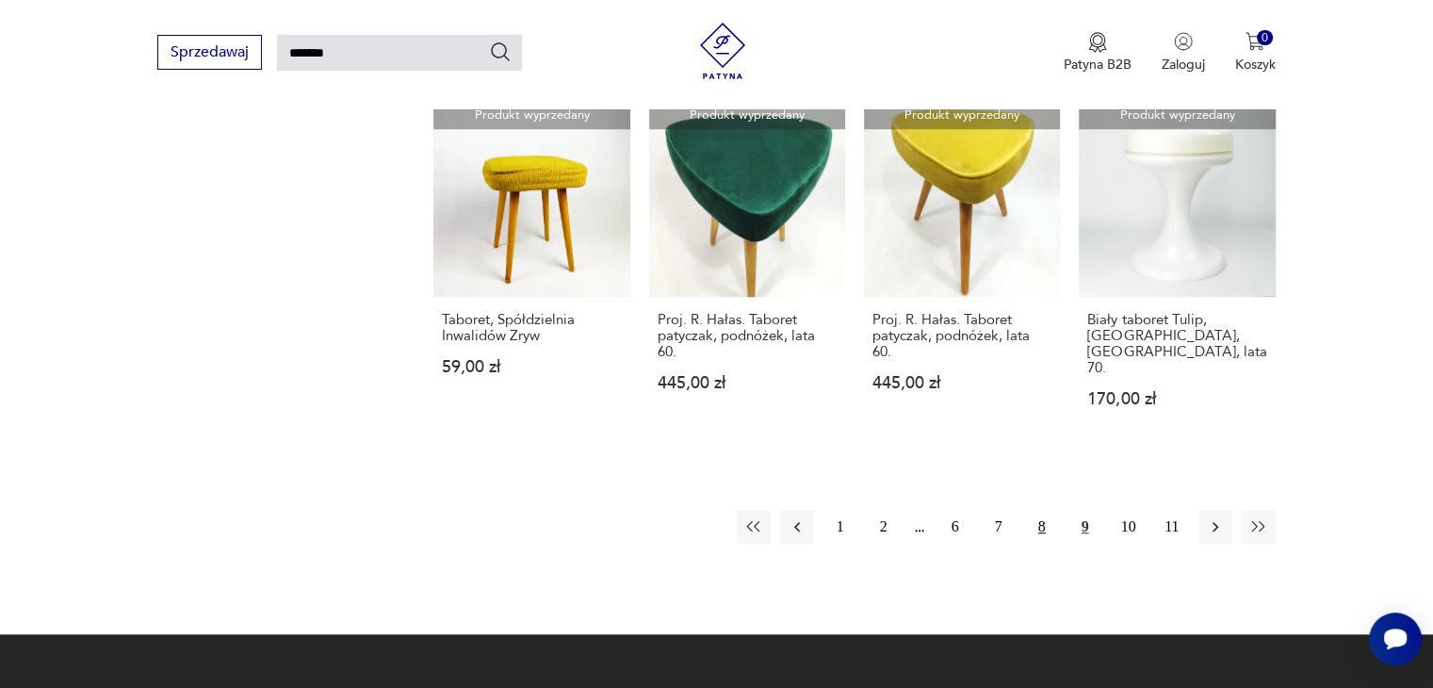
click at [1039, 513] on button "8" at bounding box center [1042, 527] width 34 height 34
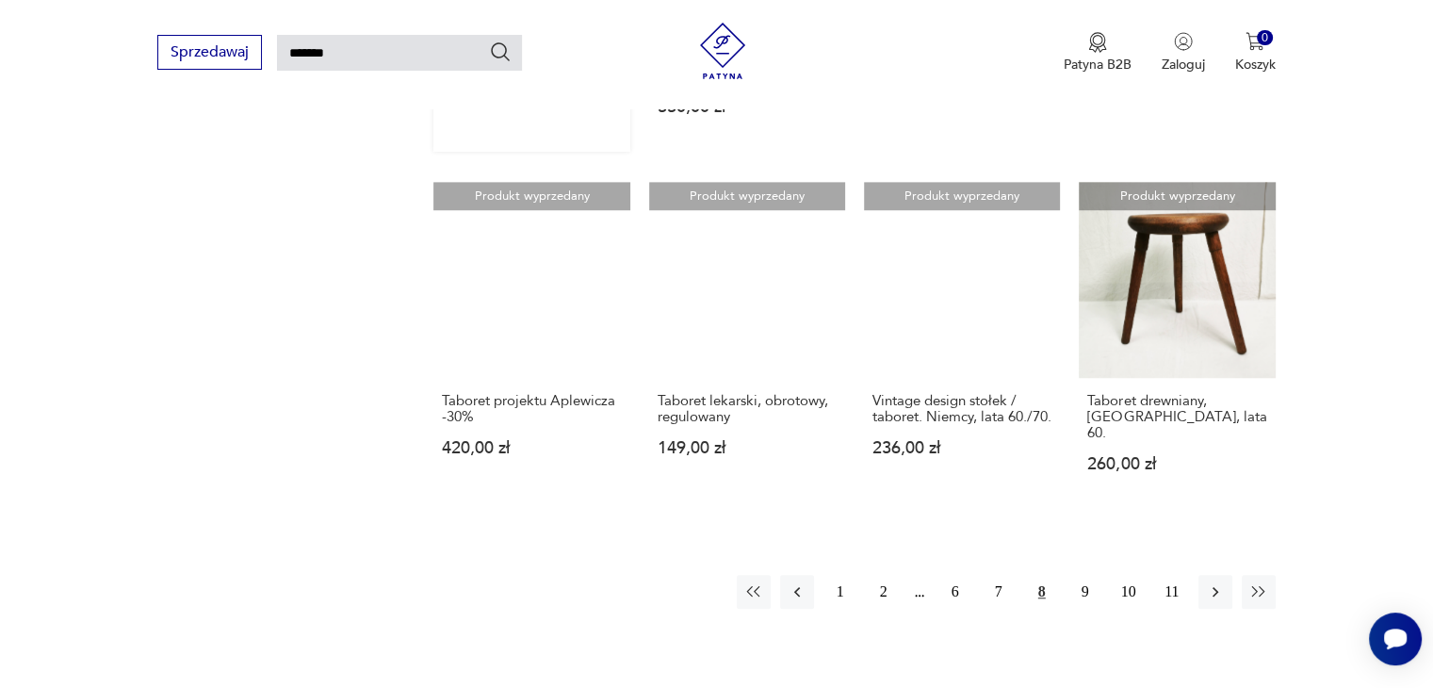
scroll to position [1386, 0]
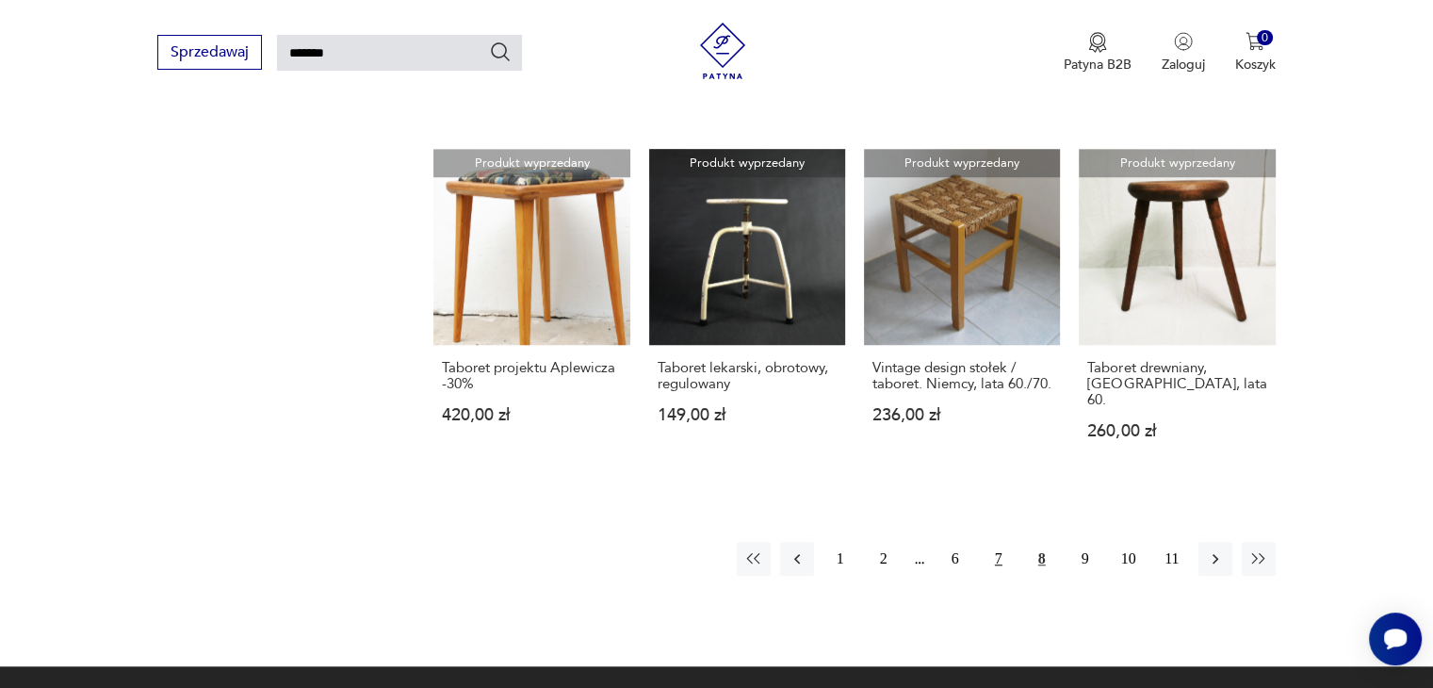
click at [995, 542] on button "7" at bounding box center [999, 559] width 34 height 34
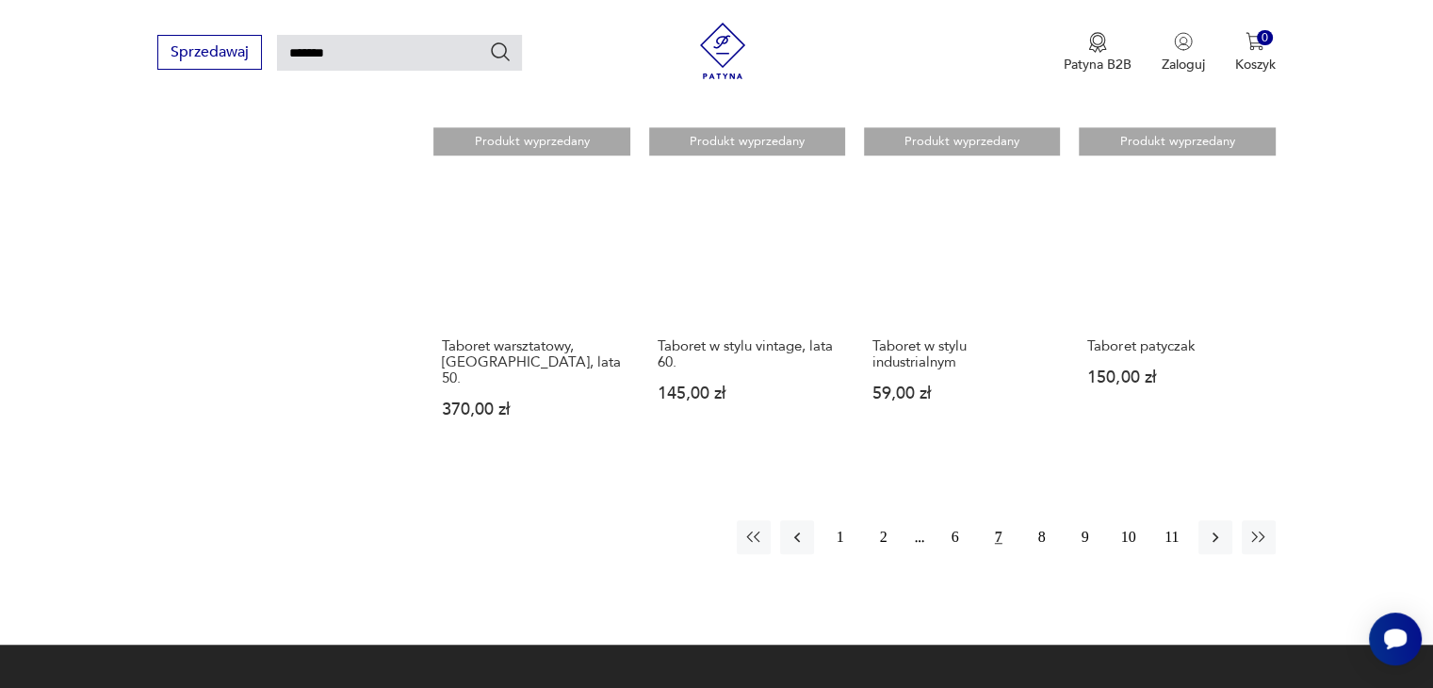
scroll to position [1481, 0]
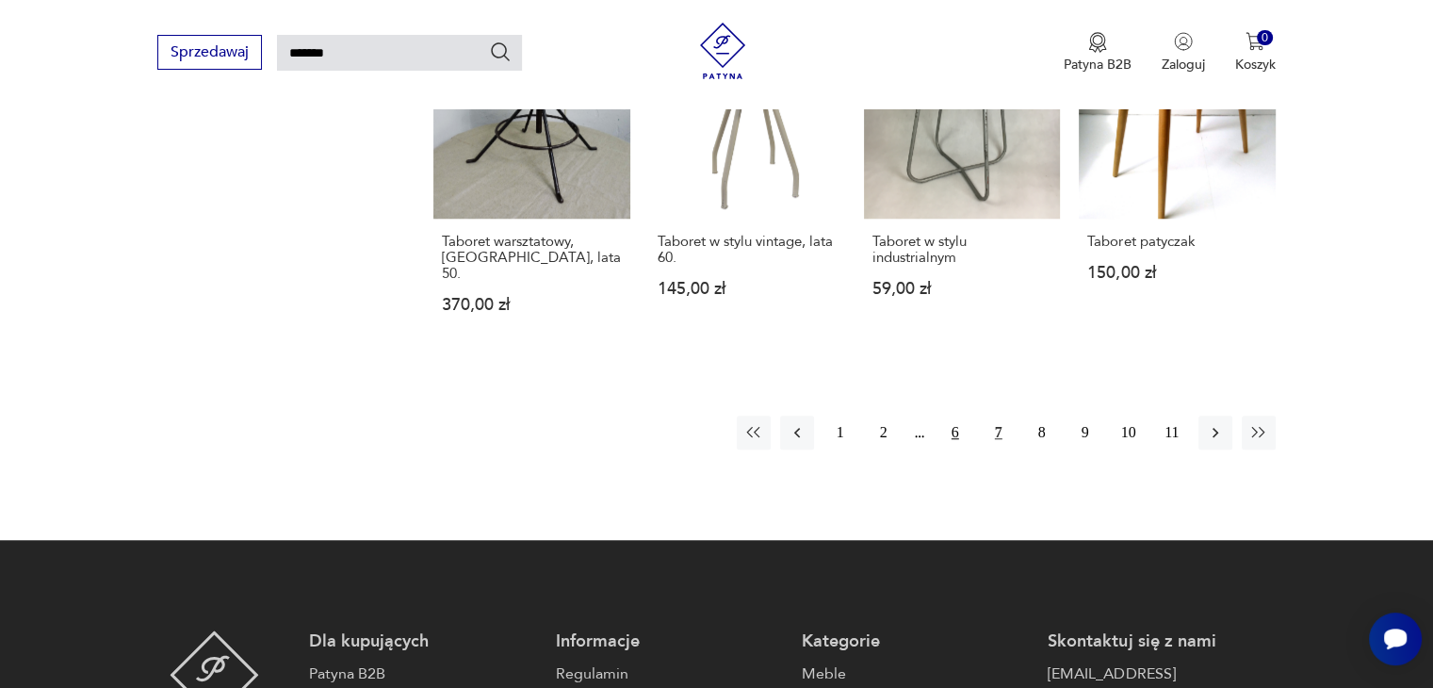
click at [950, 416] on button "6" at bounding box center [956, 433] width 34 height 34
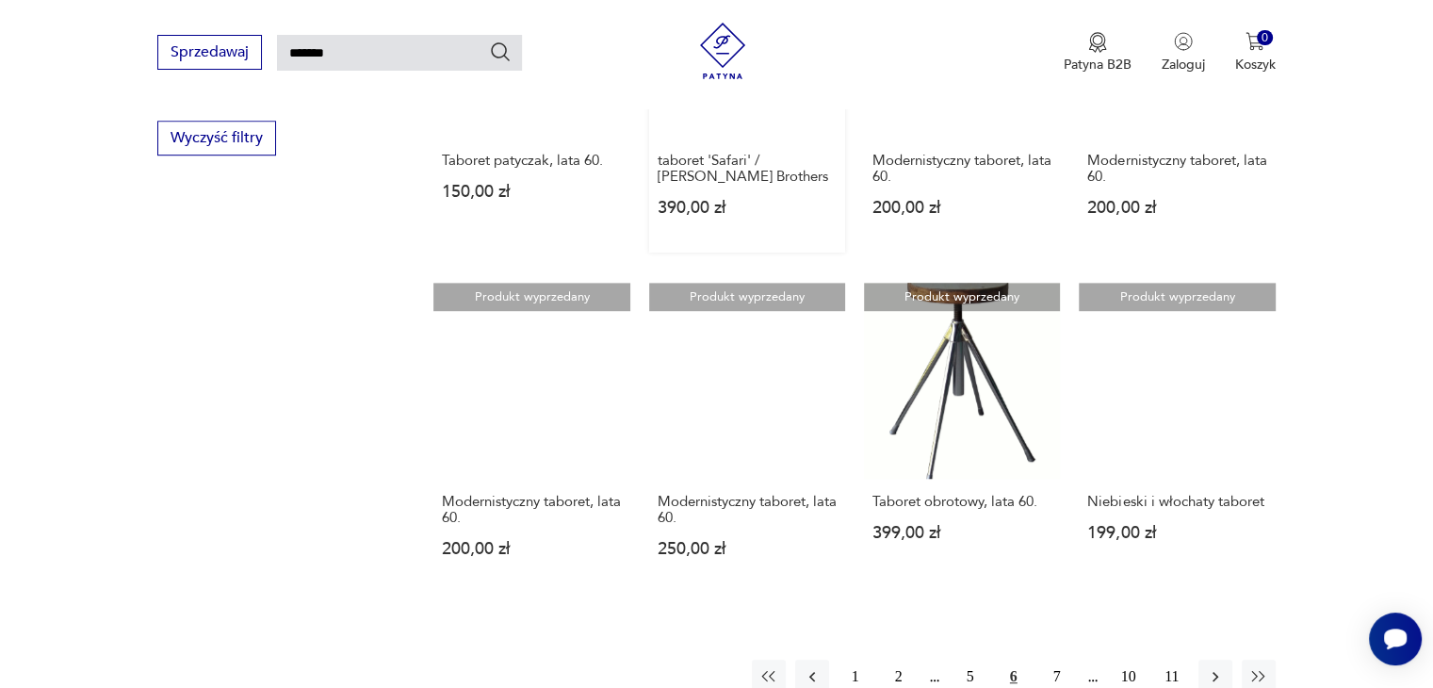
scroll to position [1198, 0]
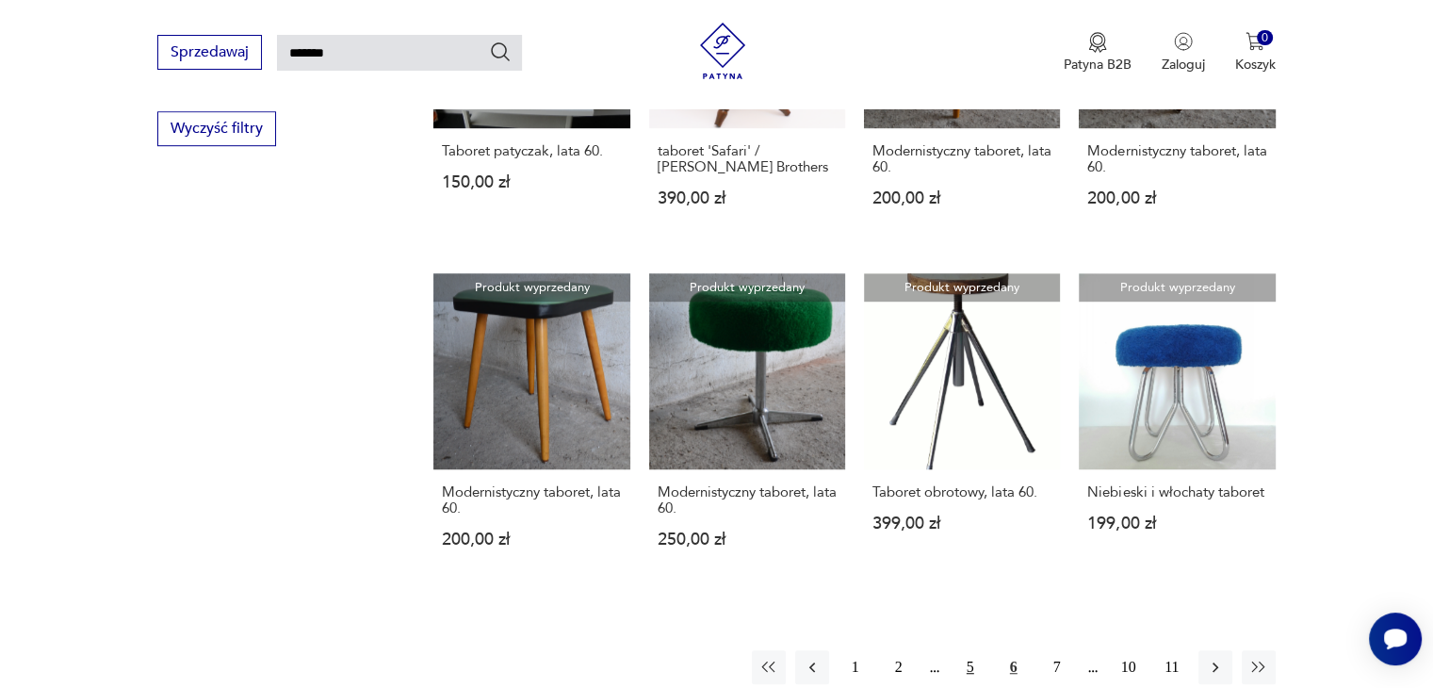
click at [967, 650] on button "5" at bounding box center [971, 667] width 34 height 34
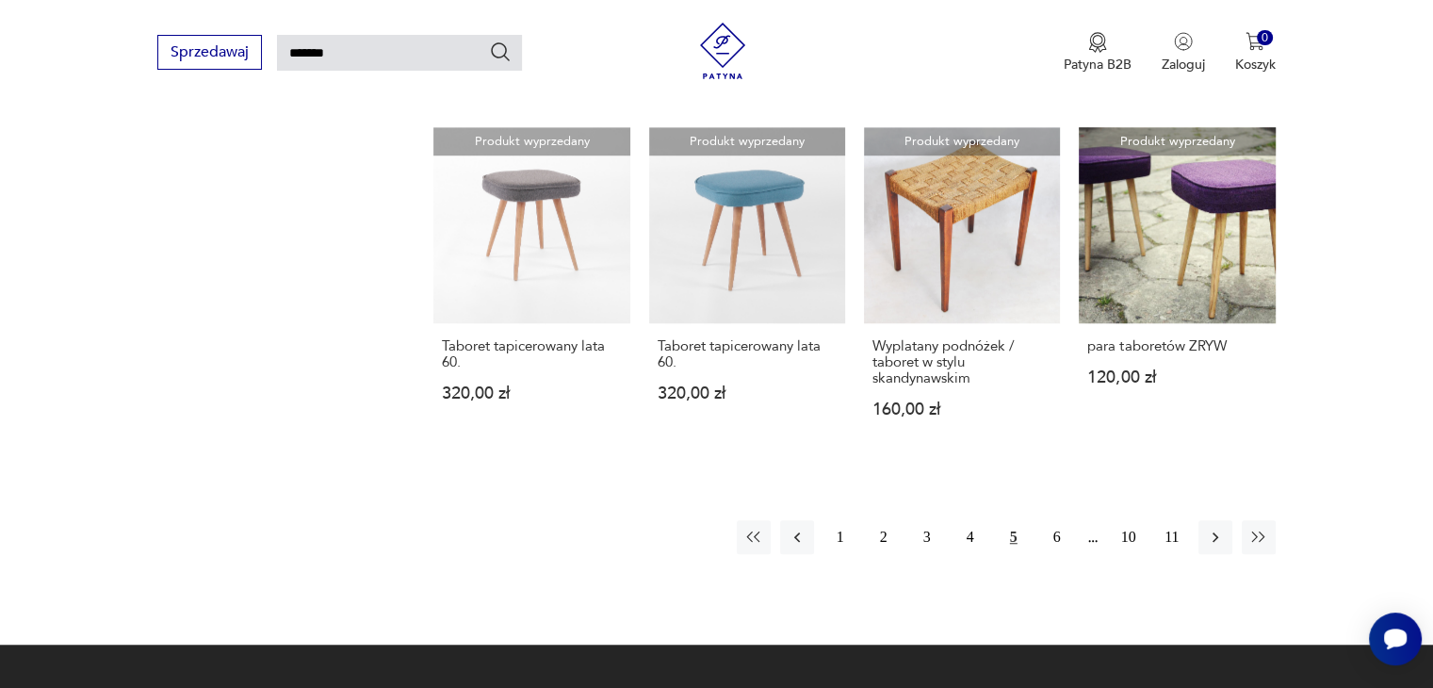
scroll to position [1386, 0]
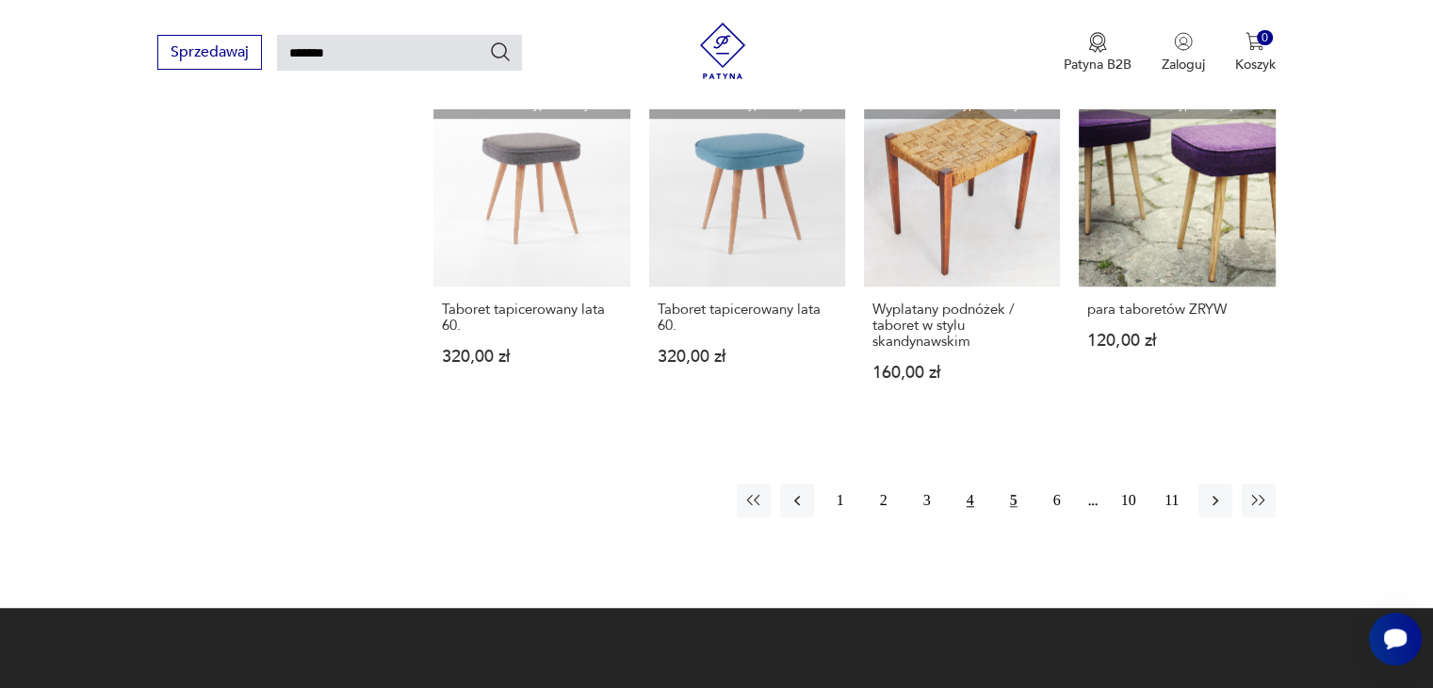
click at [969, 489] on button "4" at bounding box center [971, 500] width 34 height 34
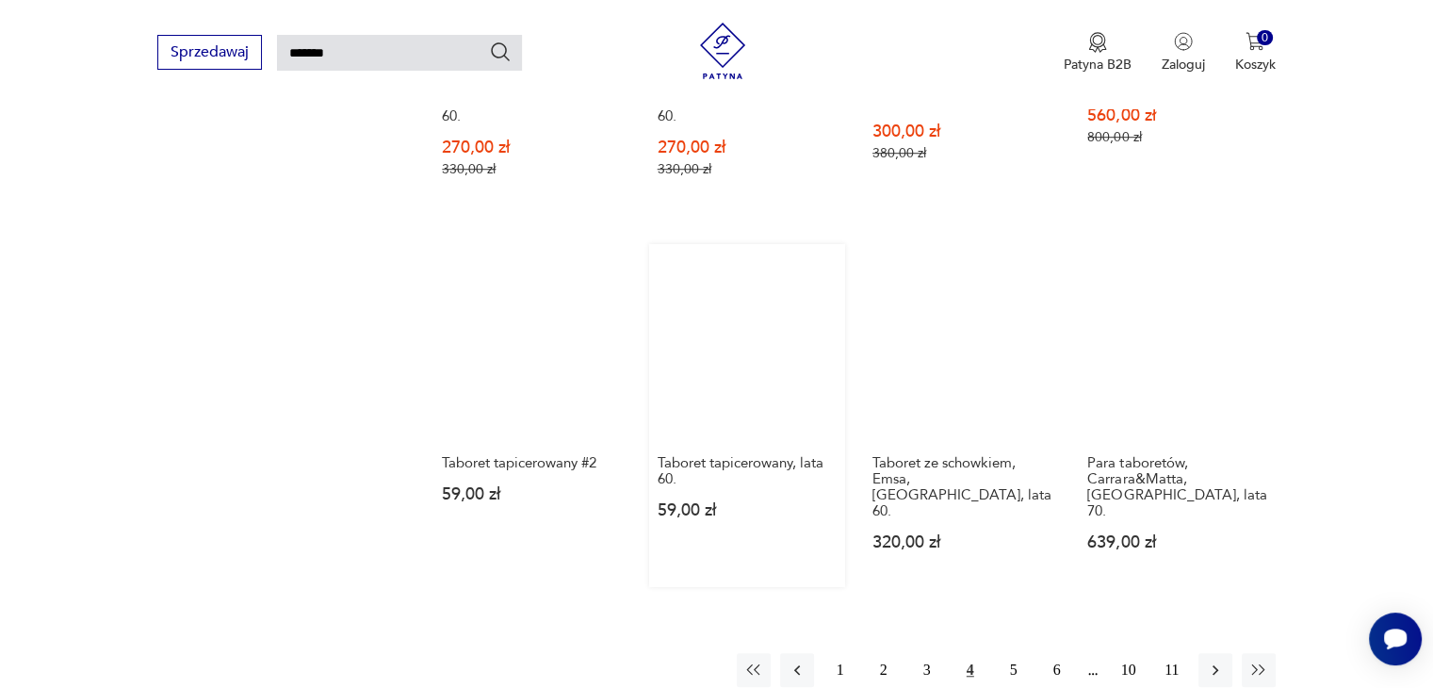
scroll to position [1481, 0]
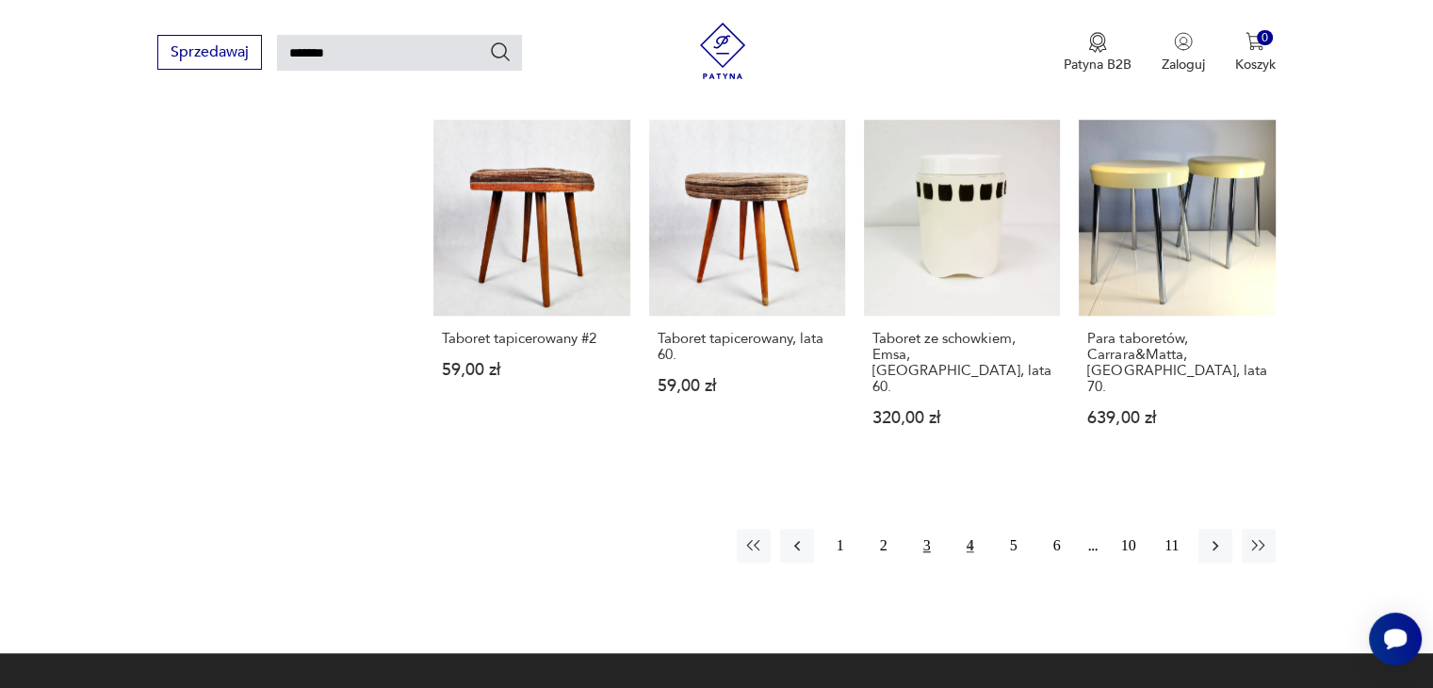
click at [926, 529] on button "3" at bounding box center [927, 546] width 34 height 34
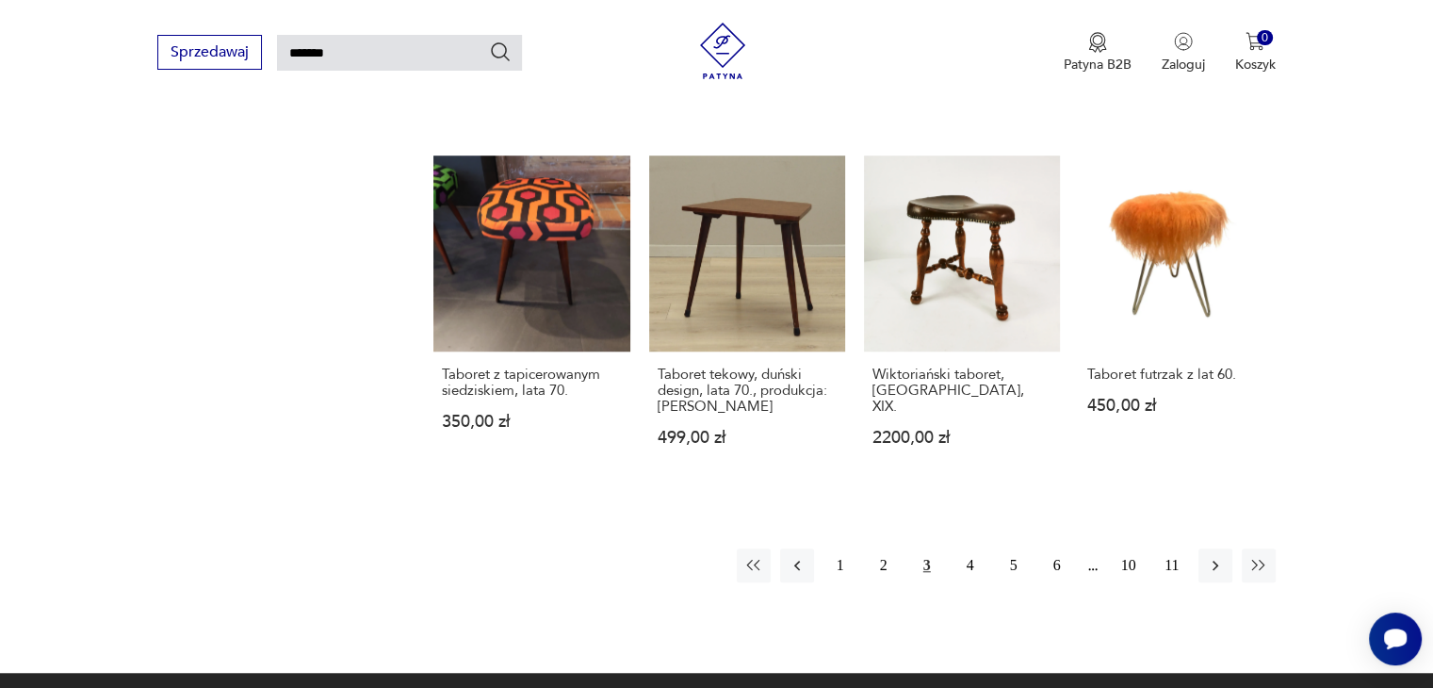
scroll to position [1386, 0]
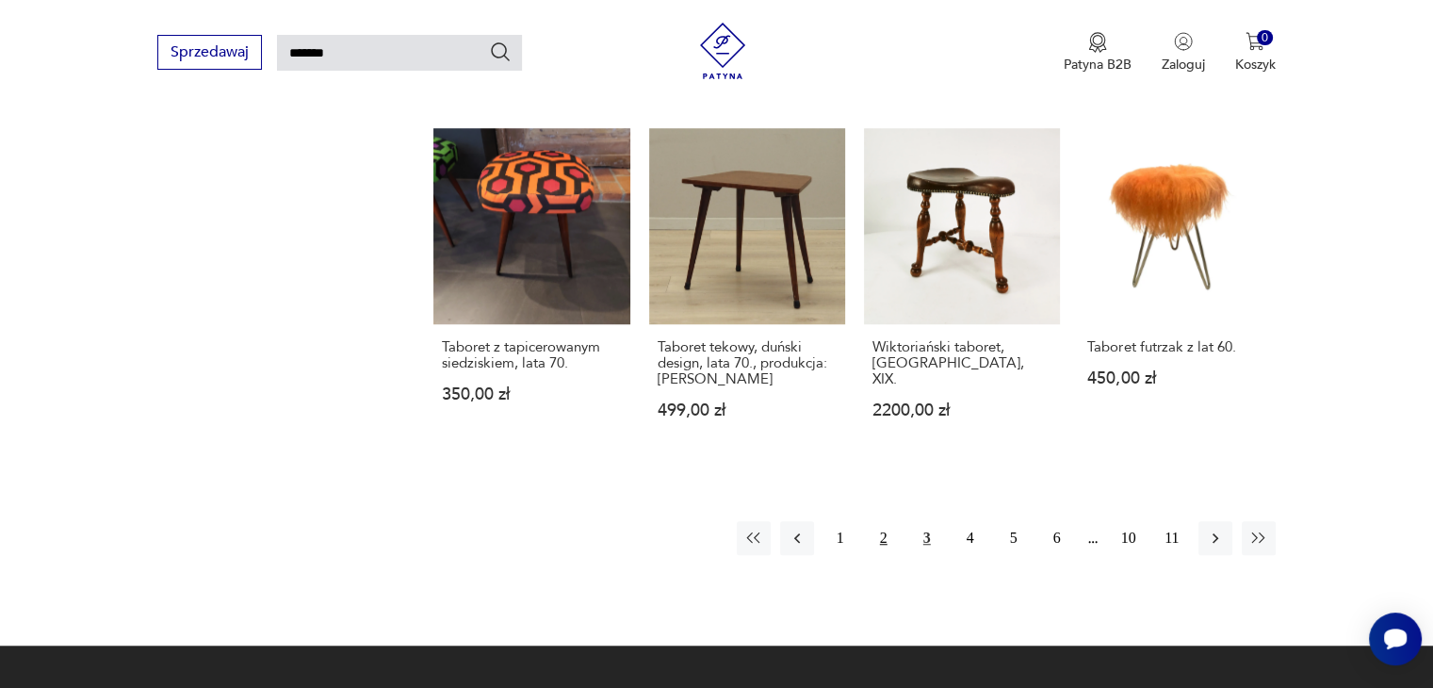
click at [880, 538] on button "2" at bounding box center [884, 538] width 34 height 34
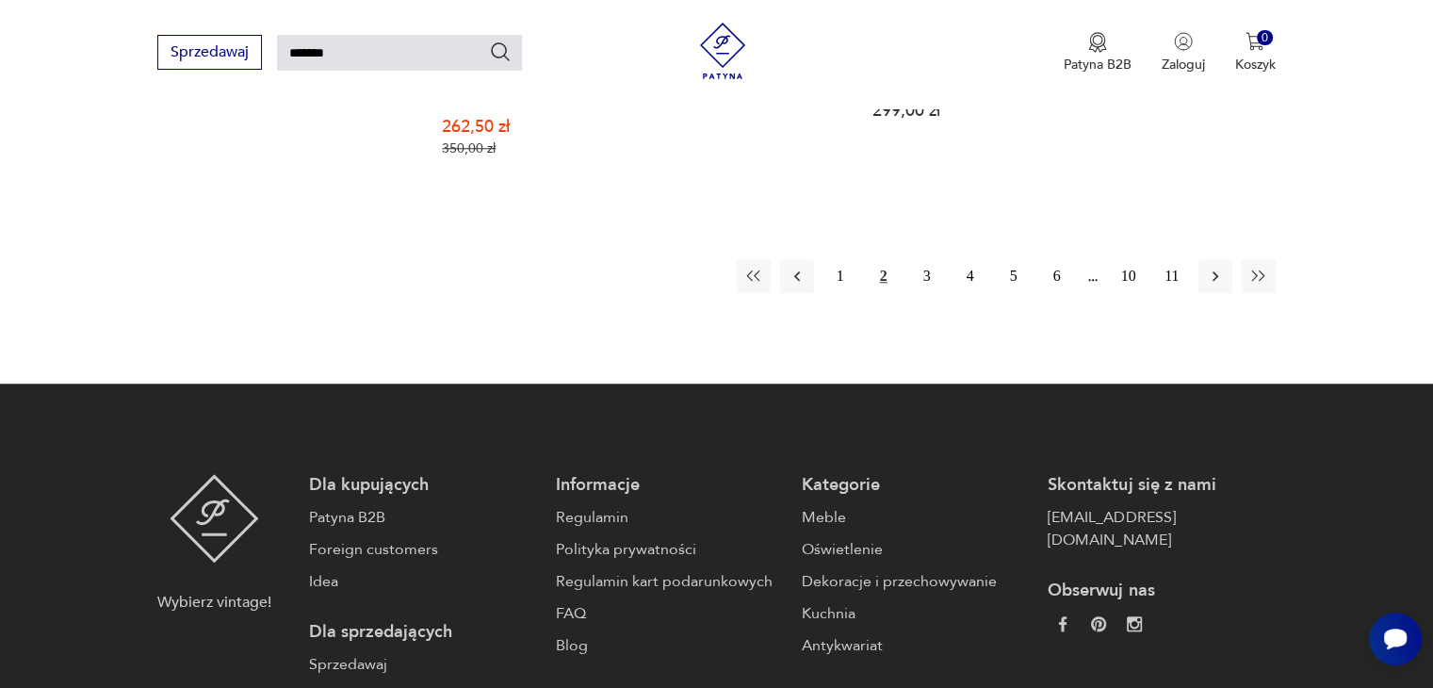
scroll to position [1763, 0]
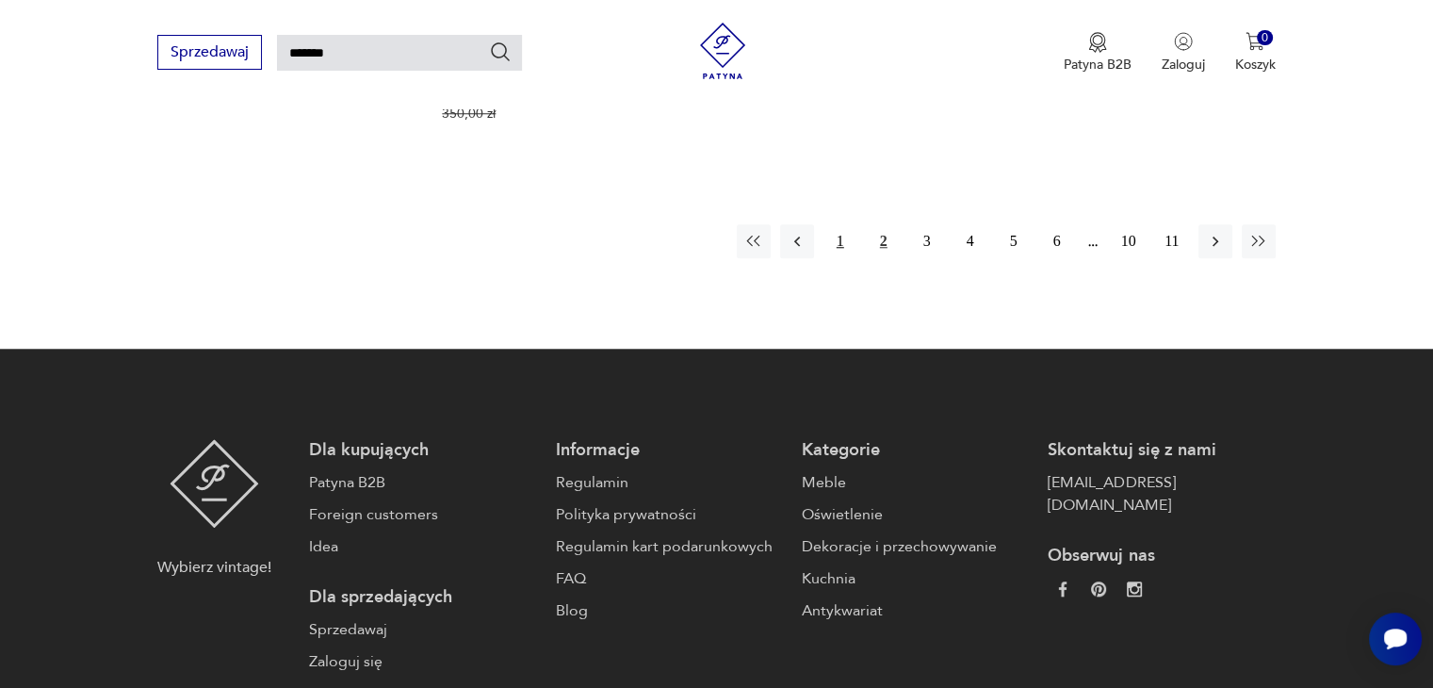
click at [840, 224] on button "1" at bounding box center [841, 241] width 34 height 34
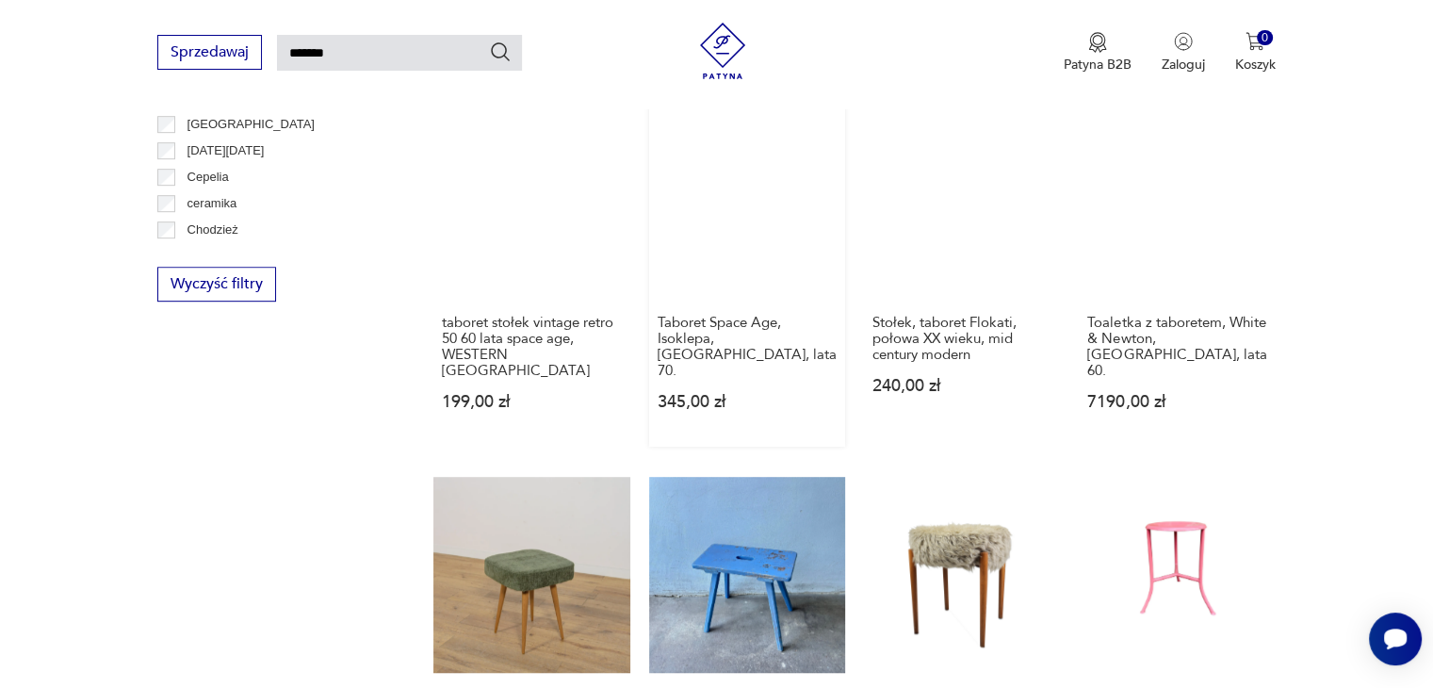
scroll to position [1104, 0]
